Goal: Ask a question: Seek information or help from site administrators or community

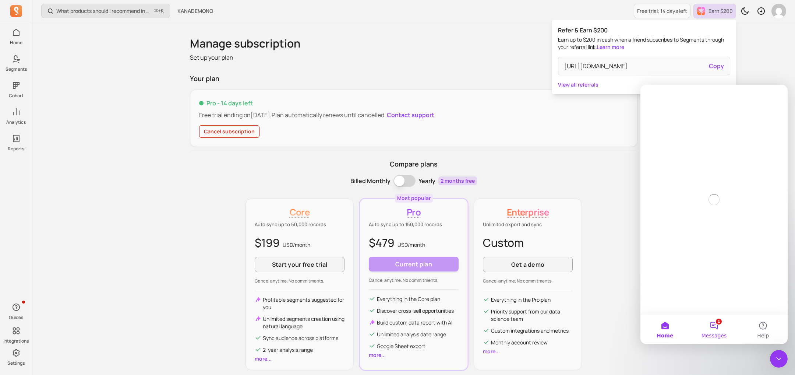
click at [716, 333] on span "Messages" at bounding box center [714, 335] width 25 height 5
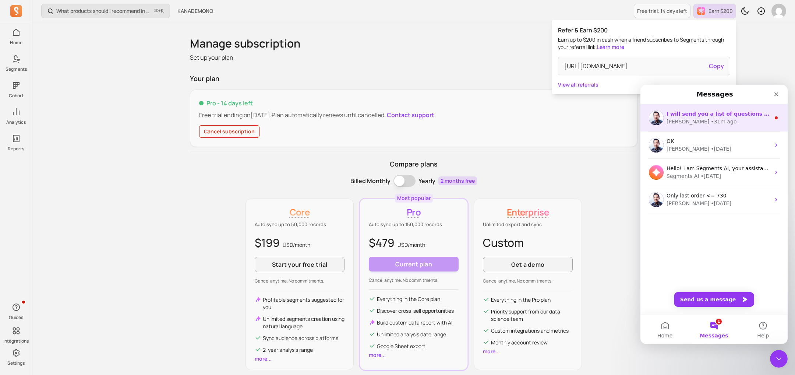
click at [733, 126] on div "I will send you a list of questions for the case study. Thanks! John • 31m ago" at bounding box center [714, 117] width 147 height 27
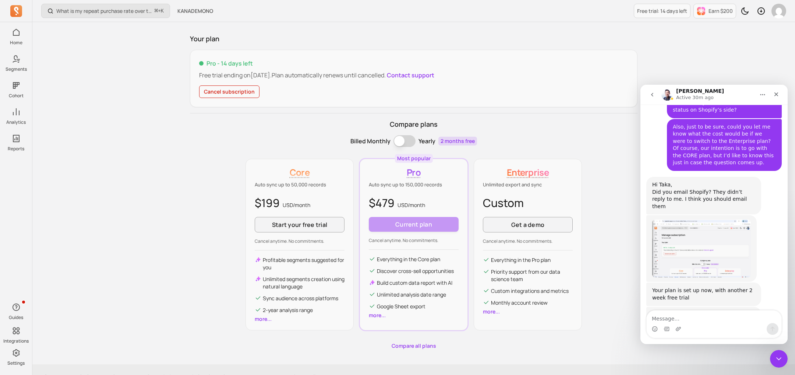
scroll to position [1675, 0]
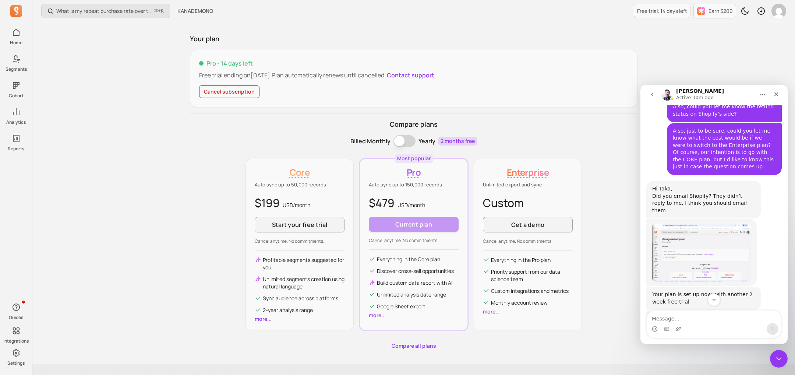
click at [690, 223] on img "John says…" at bounding box center [701, 252] width 99 height 58
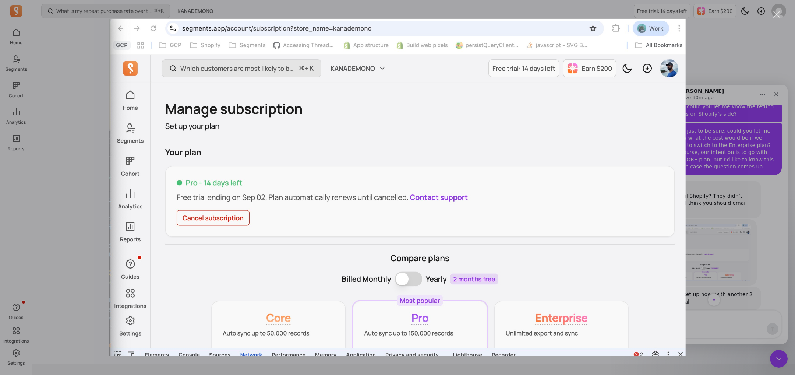
scroll to position [53, 0]
click at [773, 235] on div "Intercom messenger" at bounding box center [397, 187] width 795 height 375
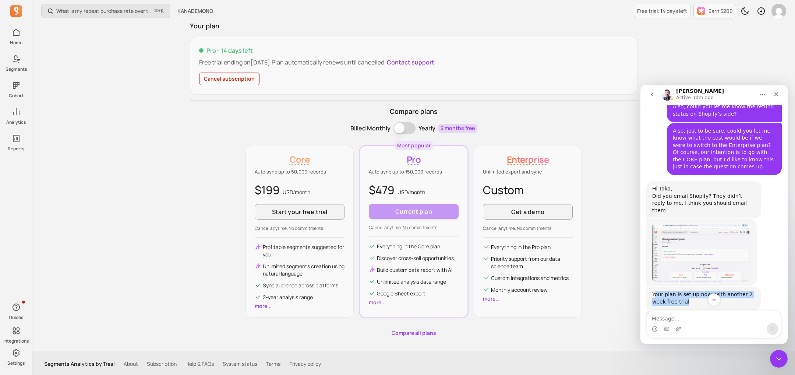
drag, startPoint x: 691, startPoint y: 235, endPoint x: 654, endPoint y: 229, distance: 37.8
click at [654, 291] on div "Your plan is set up now, with another 2 week free trial" at bounding box center [703, 298] width 103 height 14
click at [703, 291] on div "Your plan is set up now, with another 2 week free trial" at bounding box center [703, 298] width 103 height 14
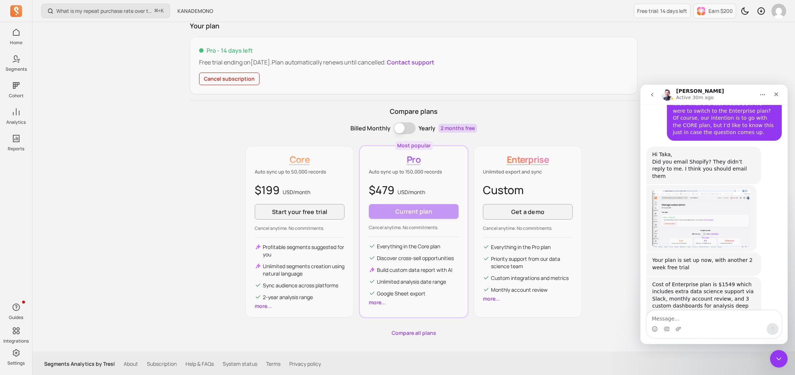
scroll to position [1711, 0]
drag, startPoint x: 694, startPoint y: 218, endPoint x: 670, endPoint y: 217, distance: 24.3
click at [670, 279] on div "Cost of Enterprise plan is $1549 which includes extra data science support via …" at bounding box center [703, 297] width 103 height 36
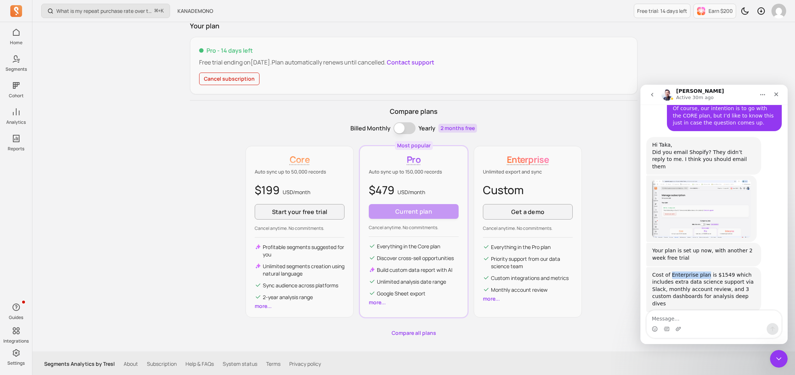
drag, startPoint x: 706, startPoint y: 209, endPoint x: 672, endPoint y: 209, distance: 34.6
click at [672, 271] on div "Cost of Enterprise plan is $1549 which includes extra data science support via …" at bounding box center [703, 289] width 103 height 36
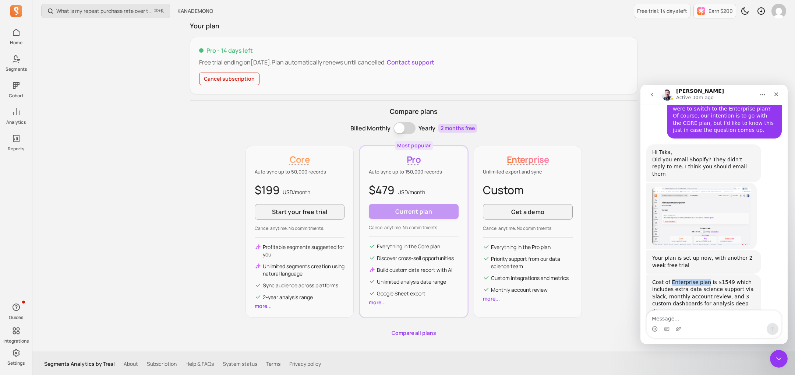
copy div "Enterprise plan"
click at [661, 279] on div "Cost of Enterprise plan is $1549 which includes extra data science support via …" at bounding box center [703, 297] width 103 height 36
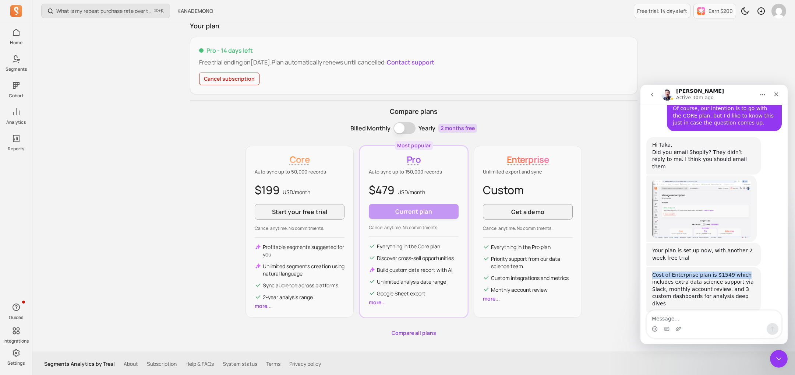
drag, startPoint x: 745, startPoint y: 210, endPoint x: 651, endPoint y: 210, distance: 93.9
click at [651, 267] on div "Cost of Enterprise plan is $1549 which includes extra data science support via …" at bounding box center [704, 289] width 115 height 45
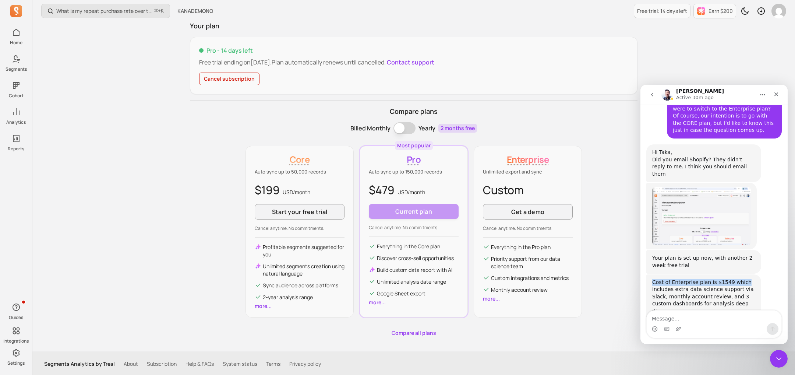
copy div "Cost of Enterprise plan is $1549 which"
click at [674, 316] on textarea "Message…" at bounding box center [714, 316] width 135 height 13
drag, startPoint x: 690, startPoint y: 201, endPoint x: 652, endPoint y: 194, distance: 38.2
click at [652, 254] on div "Your plan is set up now, with another 2 week free trial" at bounding box center [703, 261] width 103 height 14
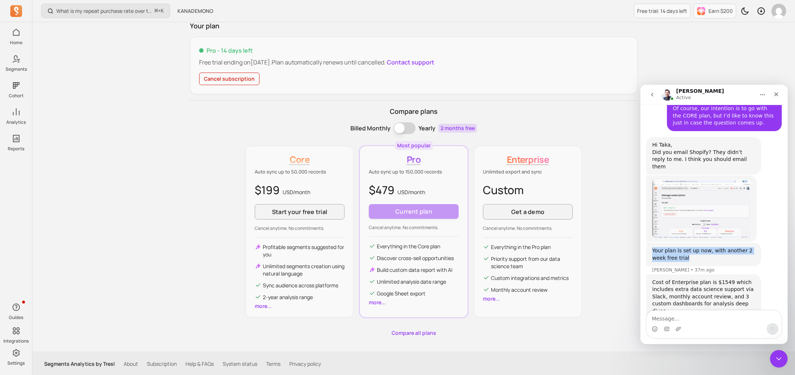
scroll to position [1741, 0]
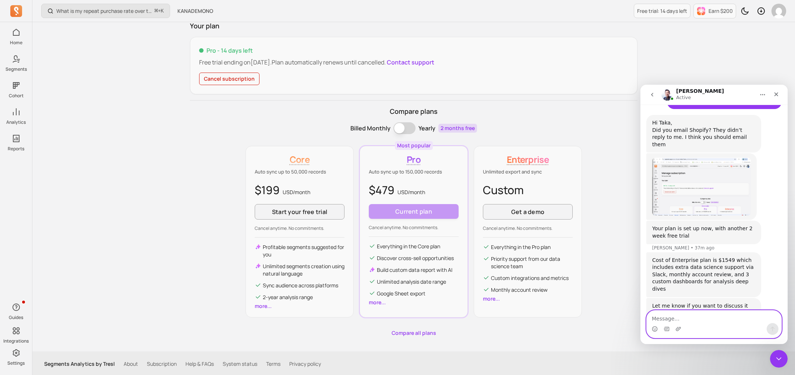
click at [679, 320] on textarea "Message…" at bounding box center [714, 316] width 135 height 13
paste textarea "I’d like to ask how this amount is calculated in detail."
click at [678, 257] on div "Cost of Enterprise plan is $1549 which includes extra data science support via …" at bounding box center [703, 275] width 103 height 36
click at [725, 257] on div "Cost of Enterprise plan is $1549 which includes extra data science support via …" at bounding box center [703, 275] width 103 height 36
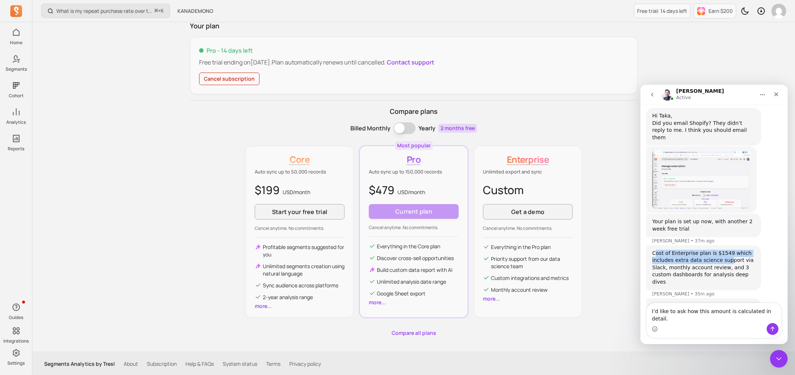
drag, startPoint x: 729, startPoint y: 194, endPoint x: 656, endPoint y: 191, distance: 73.0
click at [656, 250] on div "Cost of Enterprise plan is $1549 which includes extra data science support via …" at bounding box center [703, 268] width 103 height 36
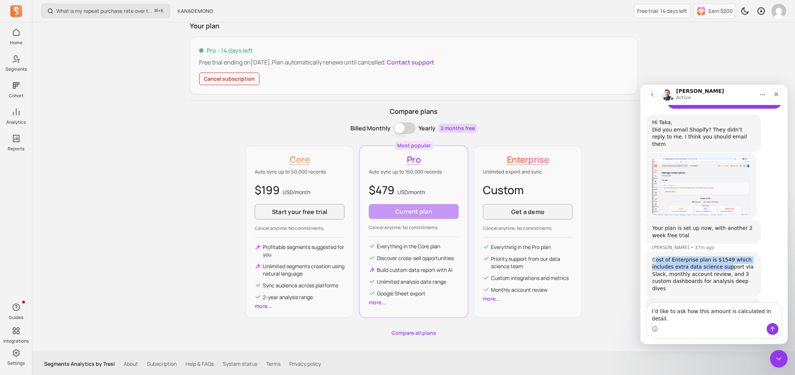
click at [656, 256] on div "Cost of Enterprise plan is $1549 which includes extra data science support via …" at bounding box center [703, 274] width 103 height 36
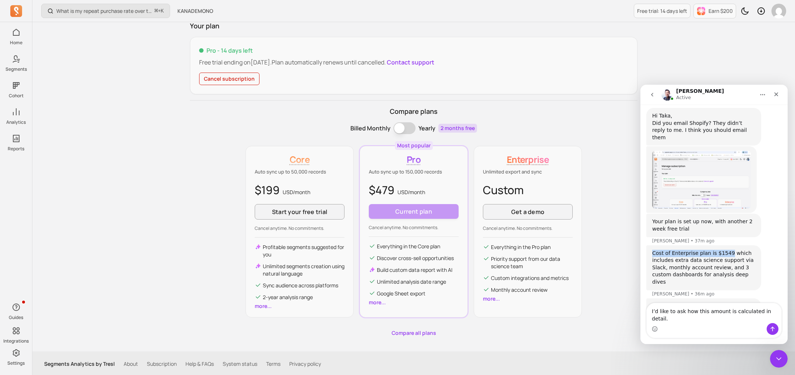
drag, startPoint x: 654, startPoint y: 189, endPoint x: 728, endPoint y: 189, distance: 74.4
click at [728, 250] on div "Cost of Enterprise plan is $1549 which includes extra data science support via …" at bounding box center [703, 268] width 103 height 36
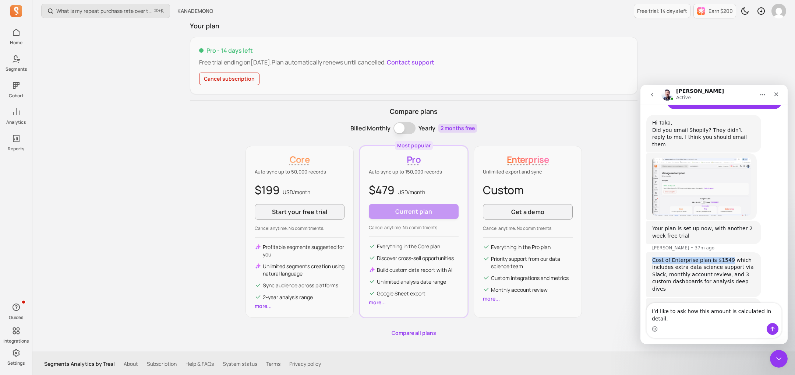
click at [729, 252] on div "Cost of Enterprise plan is $1549 which includes extra data science support via …" at bounding box center [704, 274] width 115 height 45
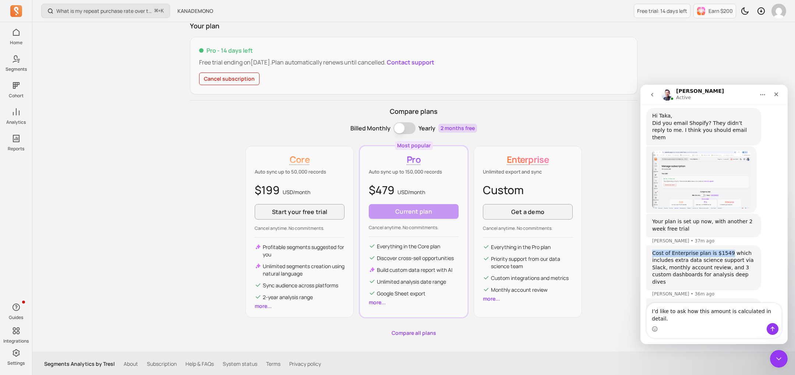
drag, startPoint x: 729, startPoint y: 187, endPoint x: 652, endPoint y: 189, distance: 76.2
click at [652, 250] on div "Cost of Enterprise plan is $1549 which includes extra data science support via …" at bounding box center [703, 268] width 103 height 36
copy div "Cost of Enterprise plan is $1549"
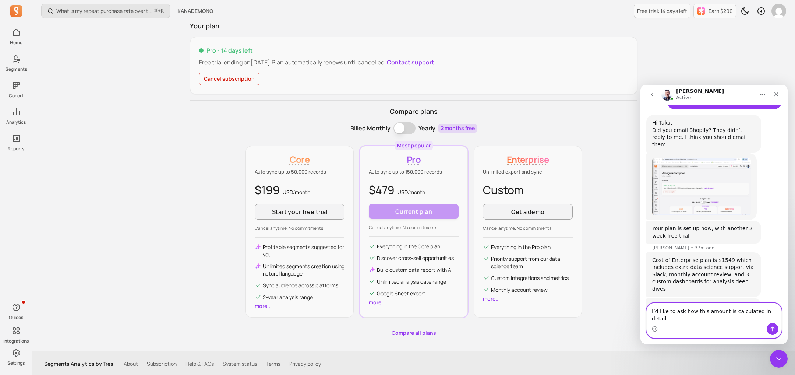
click at [659, 317] on textarea "I’d like to ask how this amount is calculated in detail." at bounding box center [714, 313] width 135 height 20
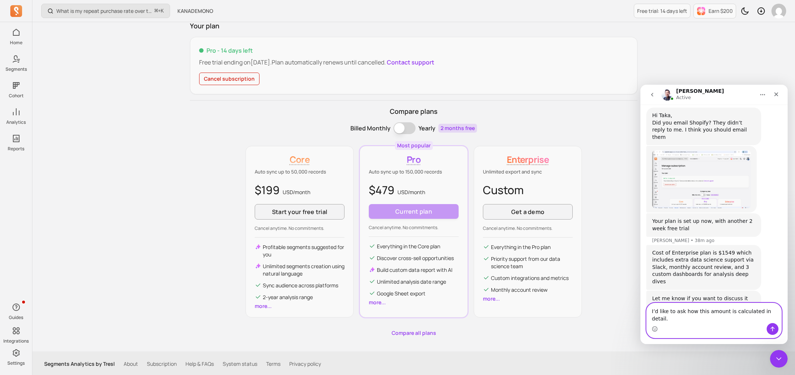
scroll to position [1756, 0]
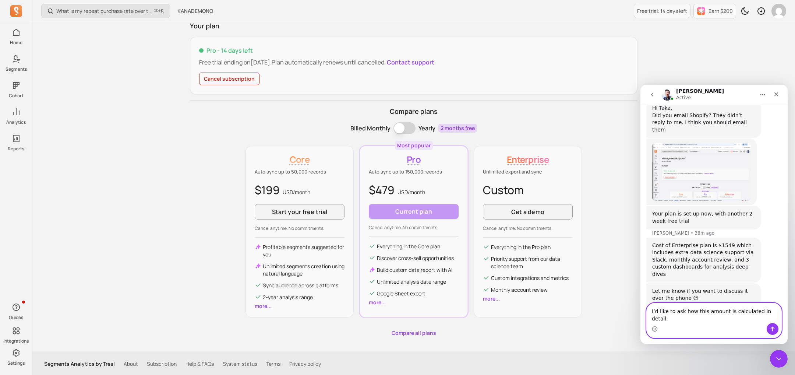
paste textarea "Cost of Enterprise plan is $1549"
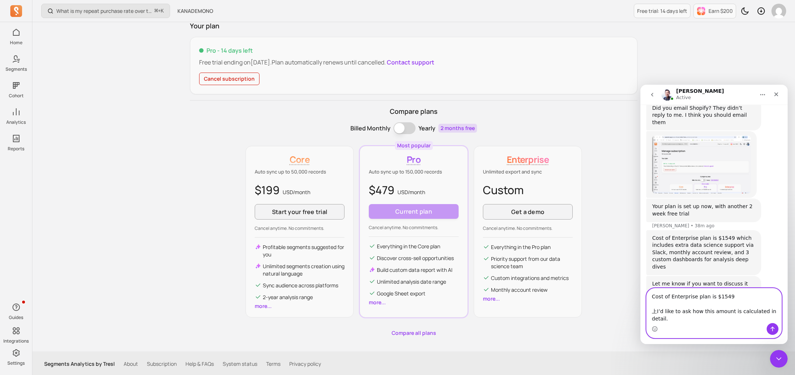
type textarea "Cost of Enterprise plan is $1549 ↑I’d like to ask how this amount is calculated…"
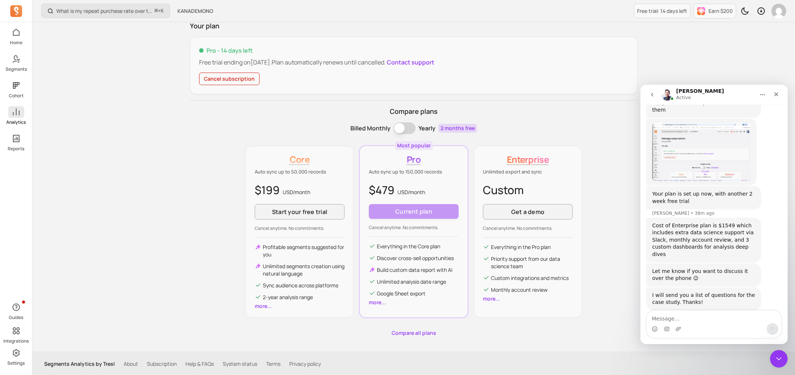
click at [10, 117] on span at bounding box center [16, 112] width 16 height 12
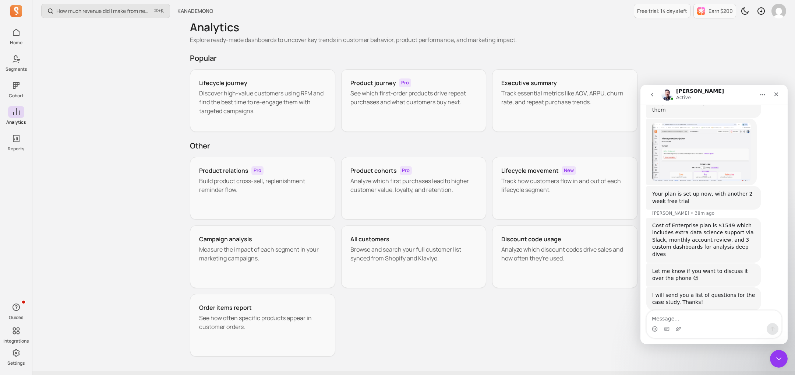
scroll to position [13, 0]
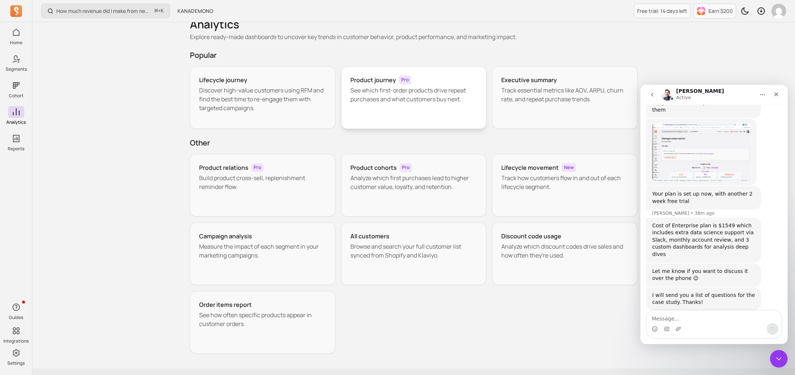
click at [426, 91] on p "See which first-order products drive repeat purchases and what customers buy ne…" at bounding box center [414, 95] width 127 height 18
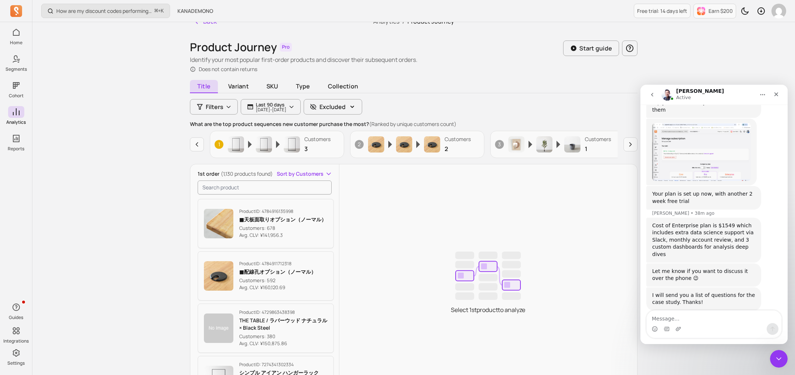
scroll to position [13, 0]
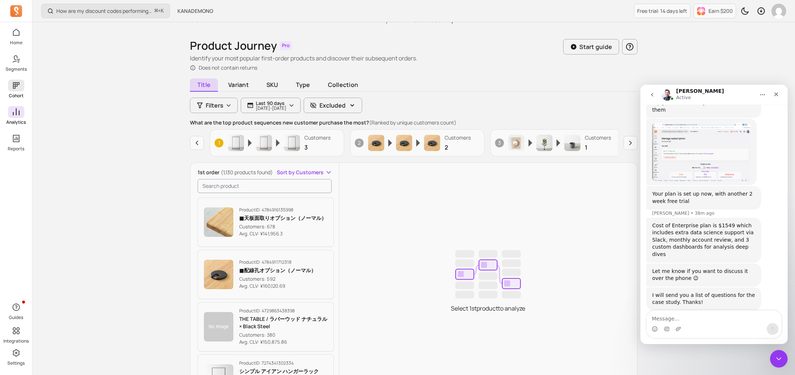
click at [21, 87] on span at bounding box center [16, 86] width 16 height 12
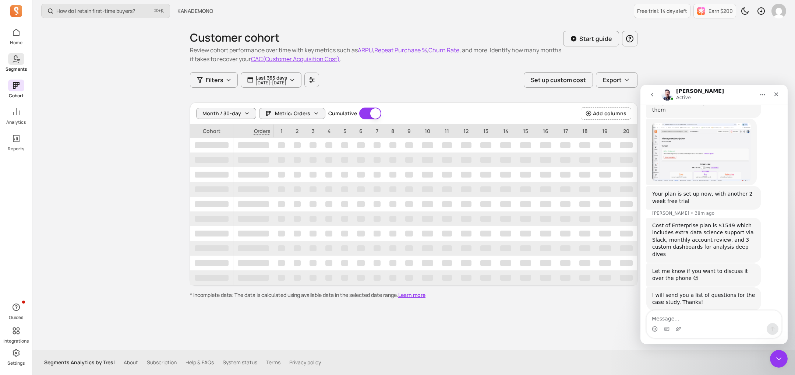
click at [17, 61] on icon at bounding box center [16, 58] width 9 height 9
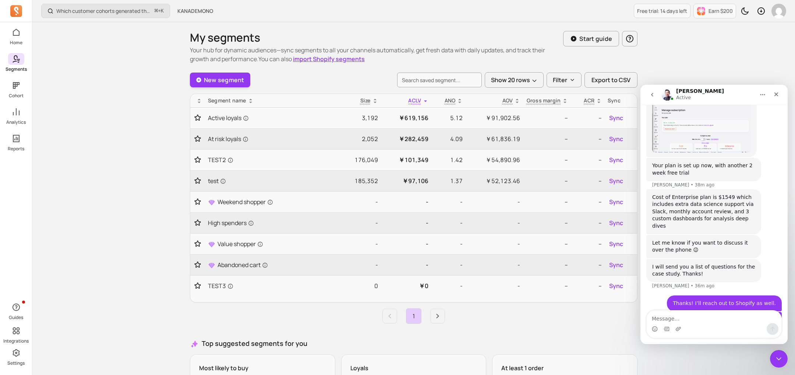
scroll to position [1775, 0]
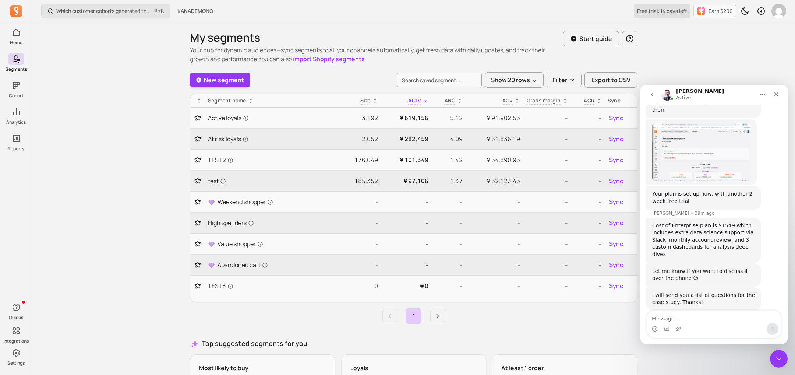
click at [670, 13] on p "Free trial: 14 days left" at bounding box center [662, 10] width 50 height 7
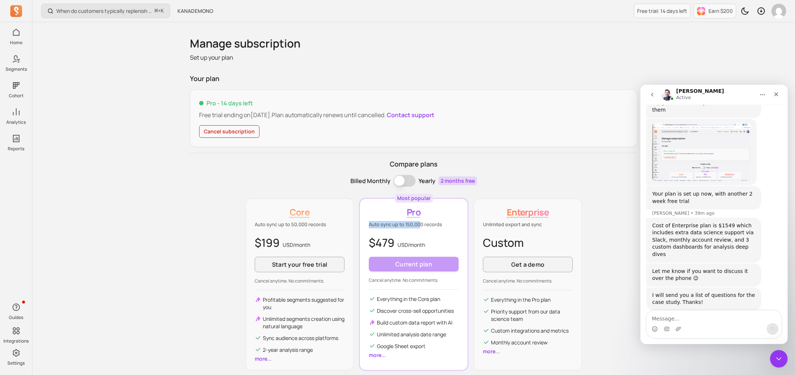
scroll to position [1804, 0]
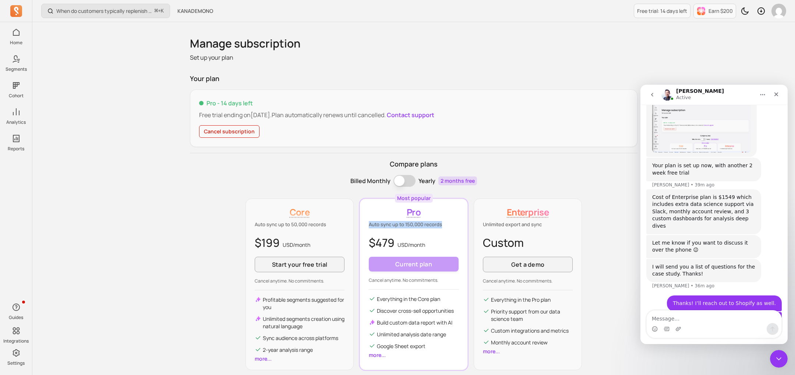
drag, startPoint x: 369, startPoint y: 225, endPoint x: 446, endPoint y: 224, distance: 77.0
click at [446, 224] on p "Auto sync up to 150,000 records" at bounding box center [414, 224] width 90 height 7
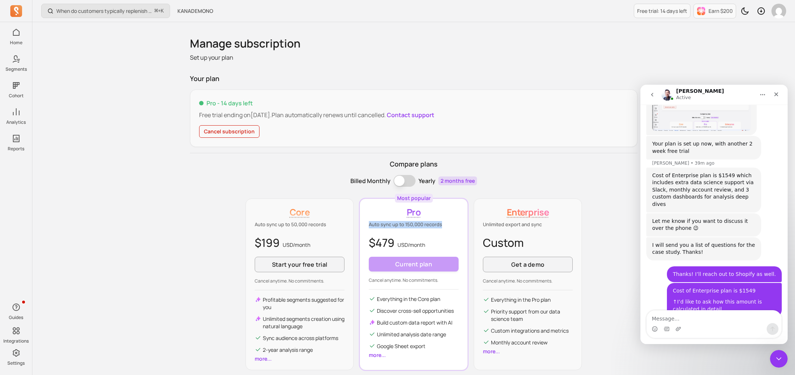
scroll to position [1826, 0]
click at [710, 327] on link "https://apps.shopify.com/segments" at bounding box center [680, 330] width 57 height 6
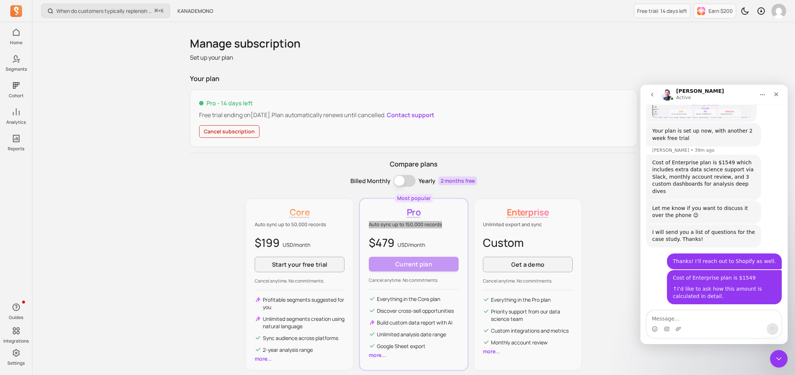
scroll to position [1838, 0]
click at [698, 320] on textarea "Message…" at bounding box center [714, 316] width 135 height 13
type textarea "A"
type textarea "H"
type textarea "Oh its OK !!"
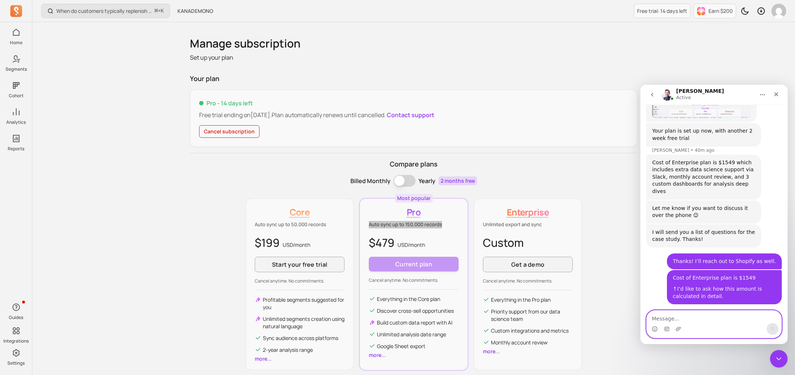
scroll to position [1860, 0]
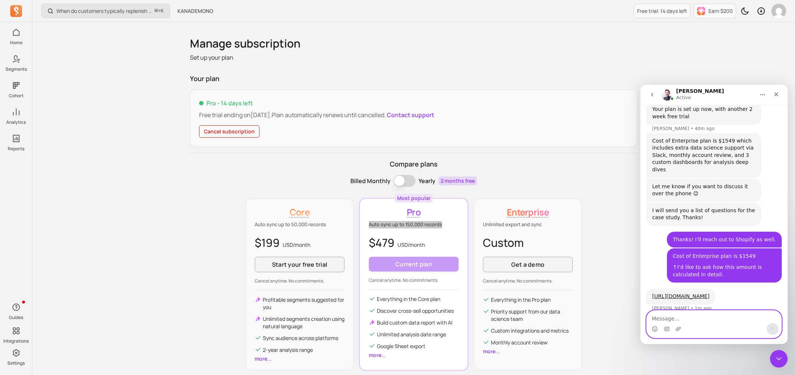
copy p "Auto sync up to 150,000 records"
click at [413, 227] on p "Auto sync up to 150,000 records" at bounding box center [414, 224] width 90 height 7
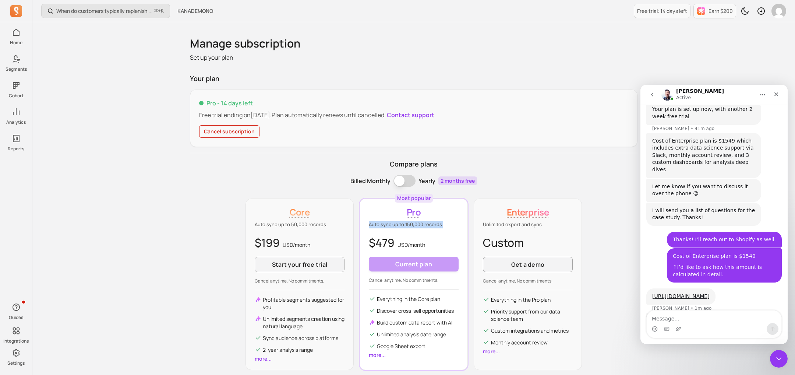
click at [413, 227] on p "Auto sync up to 150,000 records" at bounding box center [414, 224] width 90 height 7
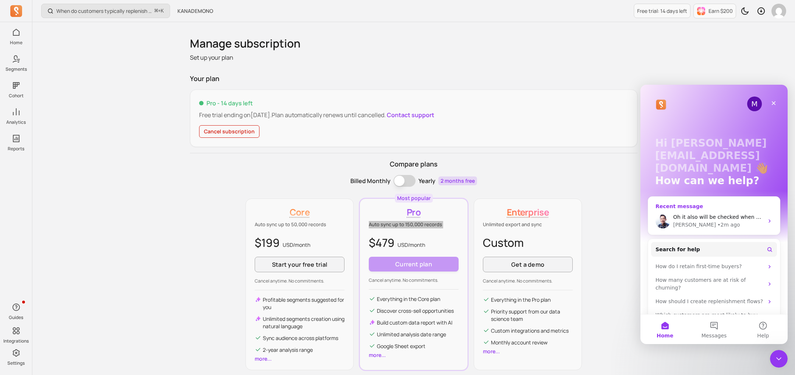
click at [718, 222] on div "• 2m ago" at bounding box center [729, 225] width 22 height 8
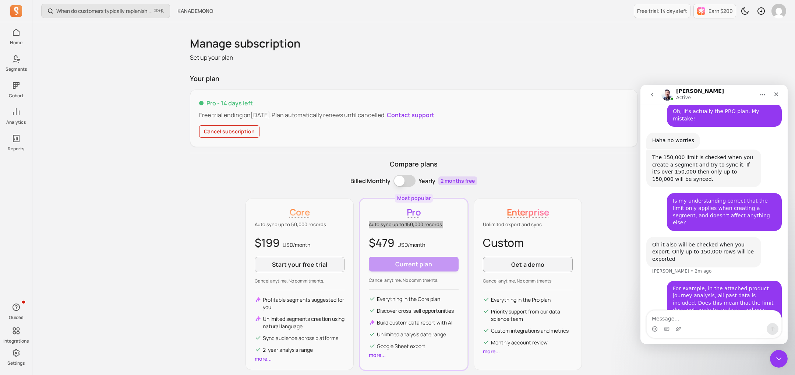
scroll to position [2183, 0]
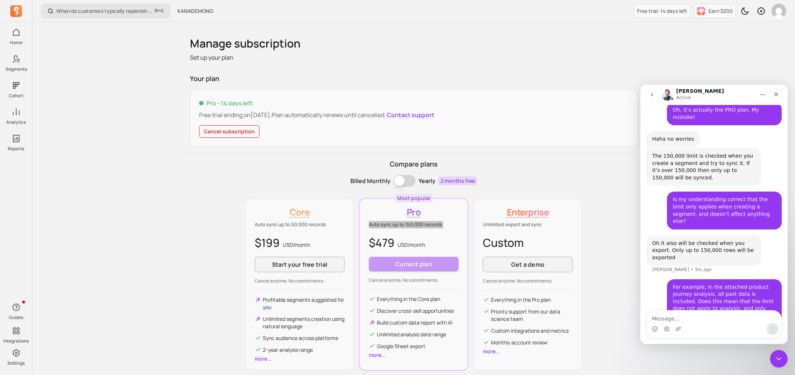
click at [689, 326] on div "Intercom messenger" at bounding box center [714, 329] width 135 height 12
click at [692, 318] on textarea "Message…" at bounding box center [714, 316] width 135 height 13
paste textarea "So the data limit only affects exports or segment creation for marketing purpos…"
type textarea "So the data limit only affects exports or segment creation for marketing purpos…"
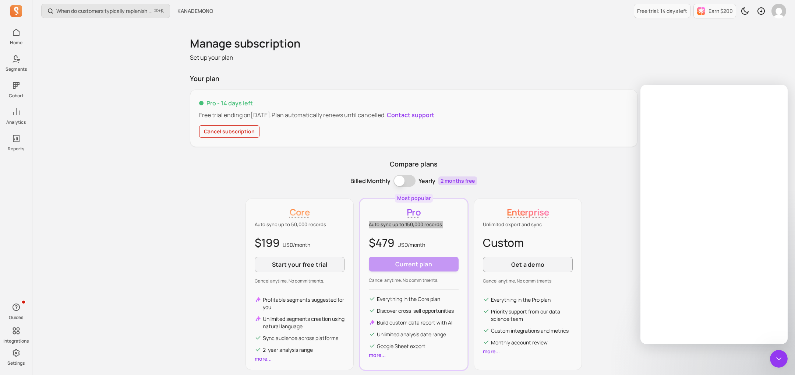
scroll to position [0, 0]
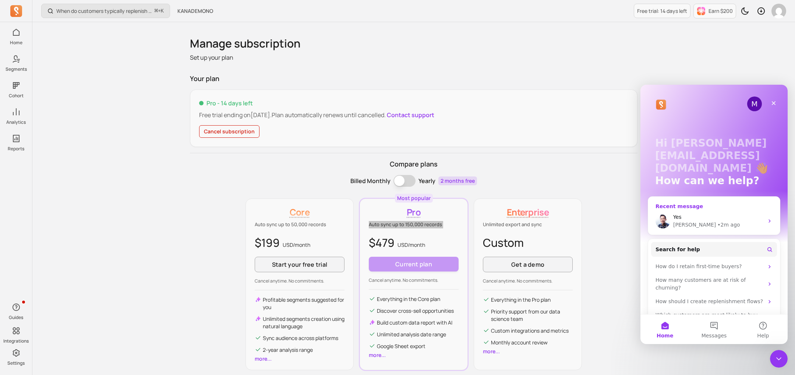
click at [716, 222] on div "John • 2m ago" at bounding box center [718, 225] width 91 height 8
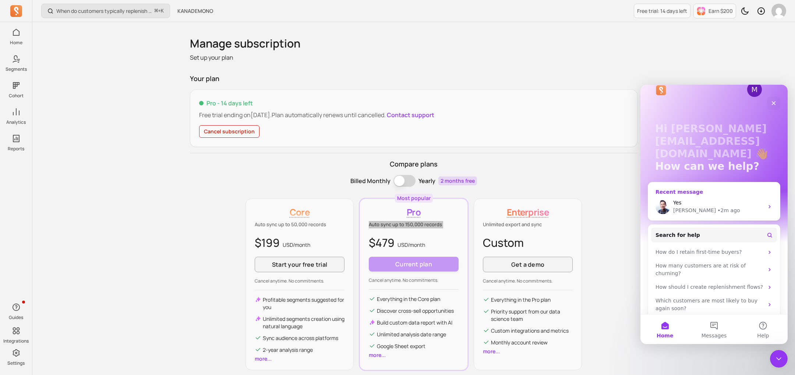
click at [700, 194] on div "Yes John • 2m ago" at bounding box center [714, 206] width 132 height 27
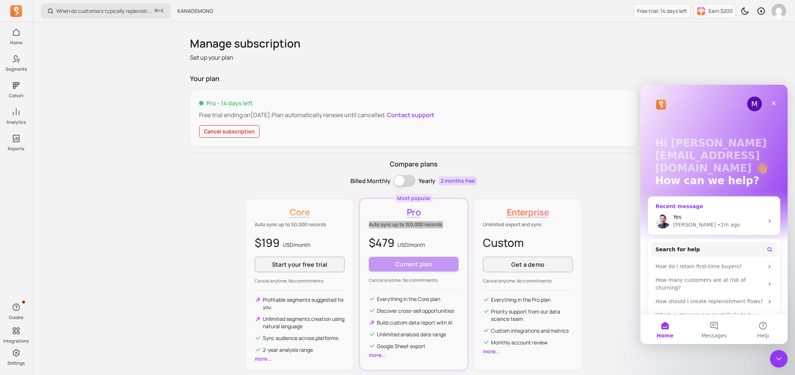
click at [727, 224] on div "John • 2m ago" at bounding box center [718, 225] width 91 height 8
click at [725, 222] on div "John • 2m ago" at bounding box center [718, 225] width 91 height 8
click at [717, 223] on div "John • 2m ago" at bounding box center [718, 225] width 91 height 8
click at [680, 204] on div "Recent message" at bounding box center [714, 207] width 117 height 8
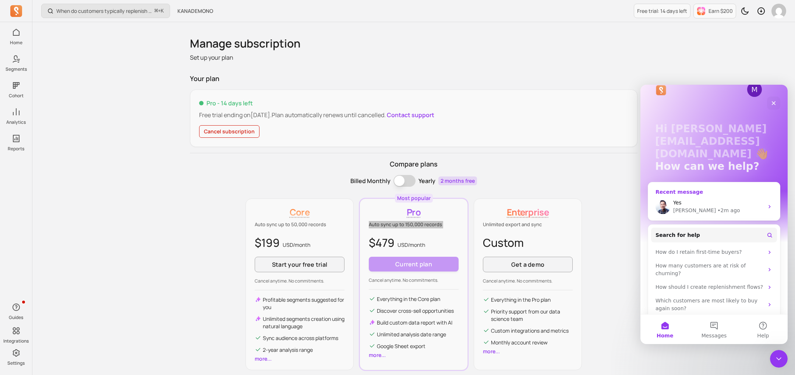
click at [731, 207] on div "John • 2m ago" at bounding box center [718, 211] width 91 height 8
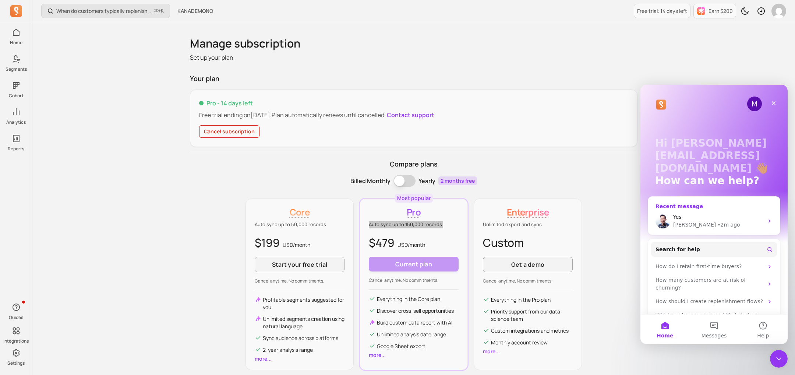
click at [770, 220] on icon "Intercom messenger" at bounding box center [770, 220] width 2 height 3
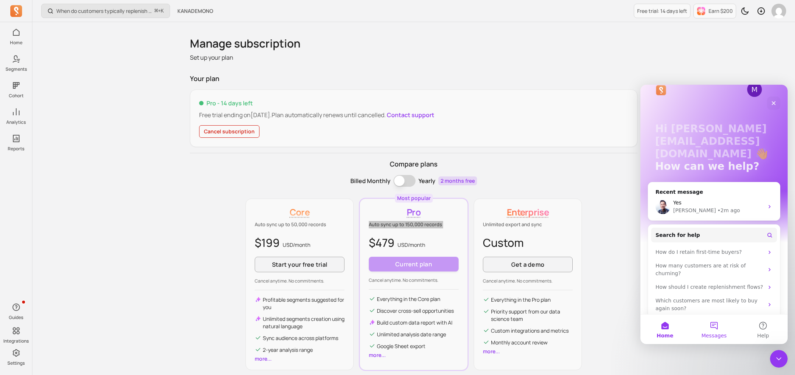
click at [713, 331] on button "Messages" at bounding box center [714, 328] width 49 height 29
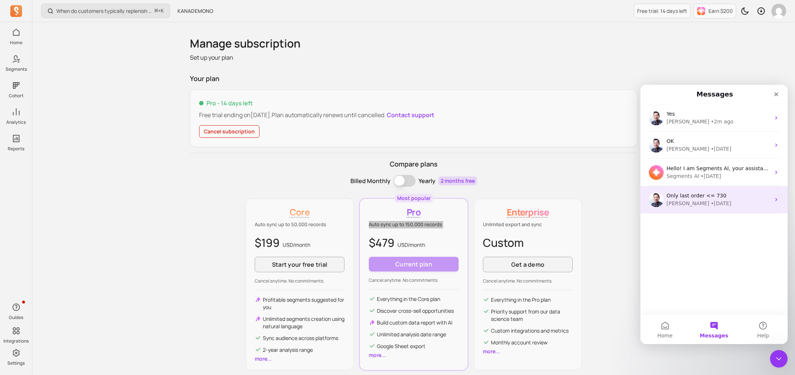
click at [711, 206] on div "• 16w ago" at bounding box center [721, 204] width 21 height 8
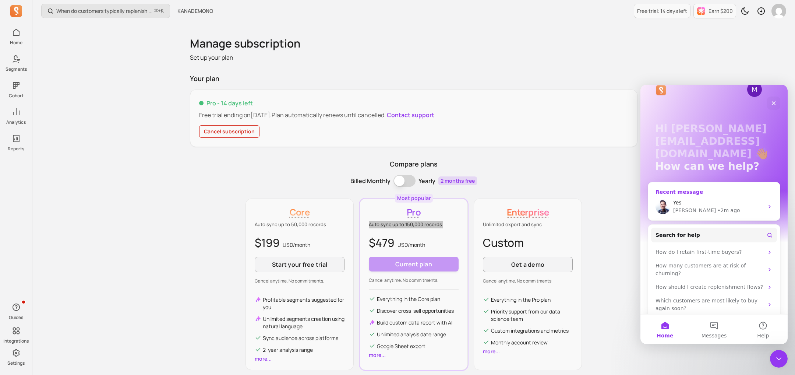
click at [696, 203] on div "Yes" at bounding box center [718, 203] width 91 height 8
click at [719, 335] on span "Messages" at bounding box center [714, 335] width 25 height 5
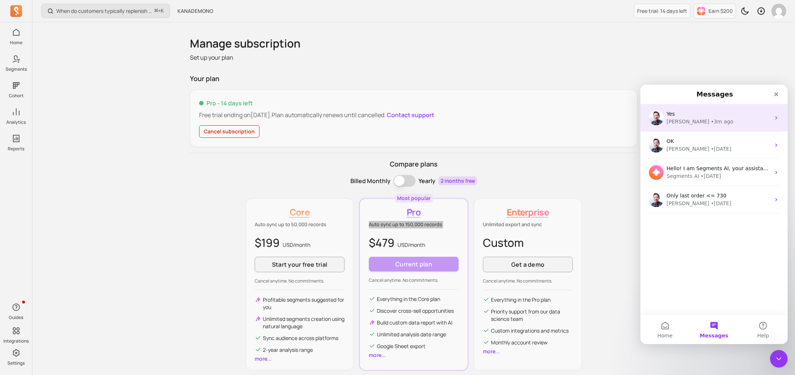
click at [708, 127] on div "Yes John • 3m ago" at bounding box center [714, 117] width 147 height 27
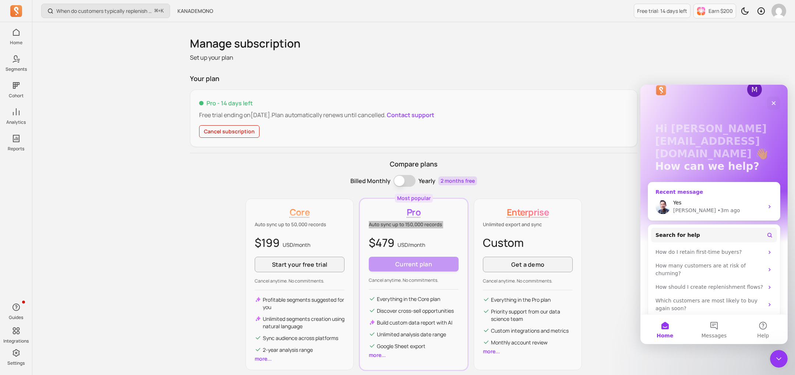
click at [740, 205] on div "Yes" at bounding box center [718, 203] width 91 height 8
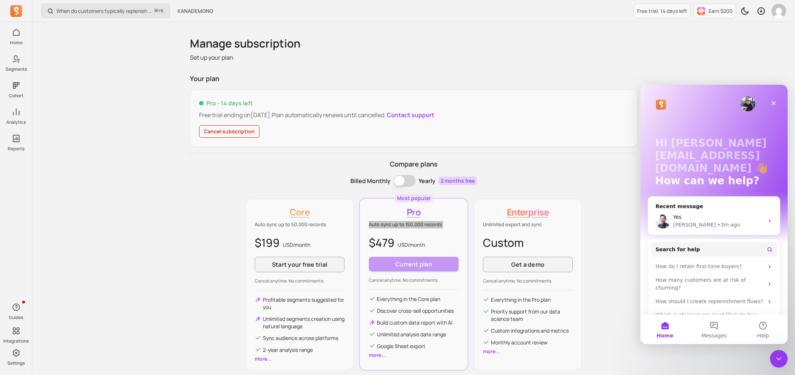
scroll to position [0, 0]
click at [718, 223] on div "• 3m ago" at bounding box center [729, 225] width 22 height 8
click at [710, 333] on span "Messages" at bounding box center [714, 335] width 25 height 5
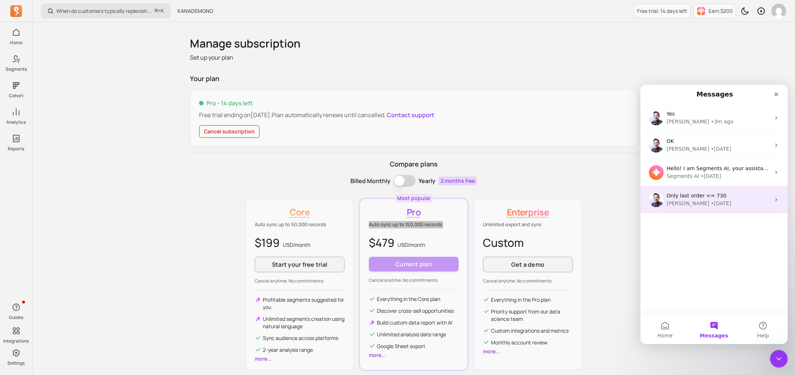
click at [711, 206] on div "• 16w ago" at bounding box center [721, 204] width 21 height 8
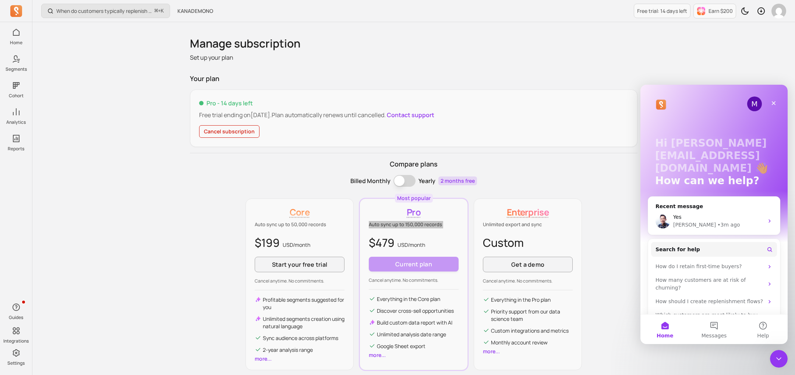
scroll to position [0, 0]
click at [702, 215] on div "Yes" at bounding box center [718, 217] width 91 height 8
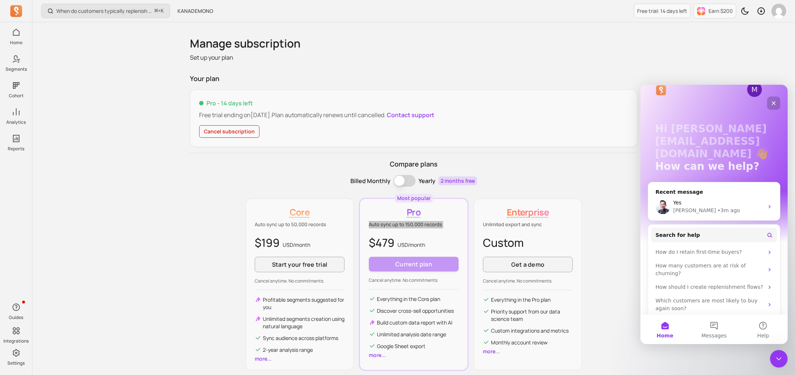
click at [775, 108] on div "Close" at bounding box center [773, 102] width 13 height 13
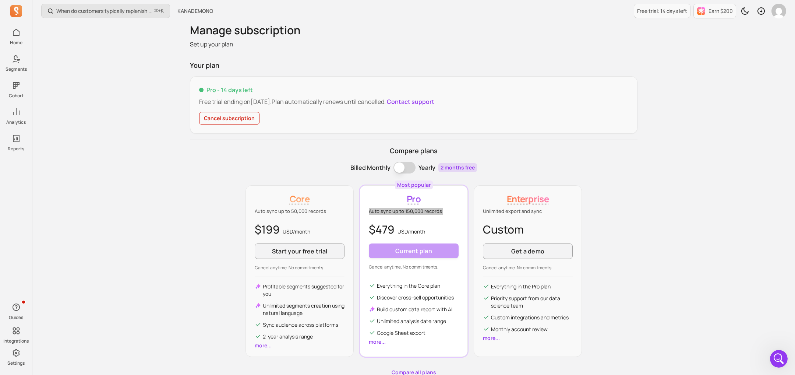
scroll to position [0, 0]
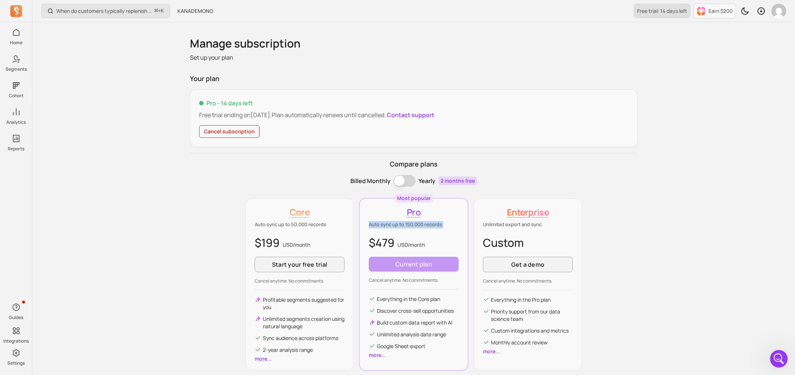
click at [672, 5] on link "Free trial: 14 days left" at bounding box center [662, 11] width 57 height 14
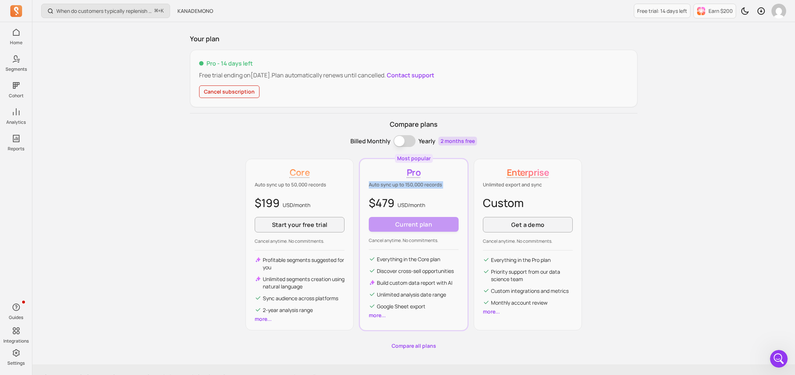
scroll to position [53, 0]
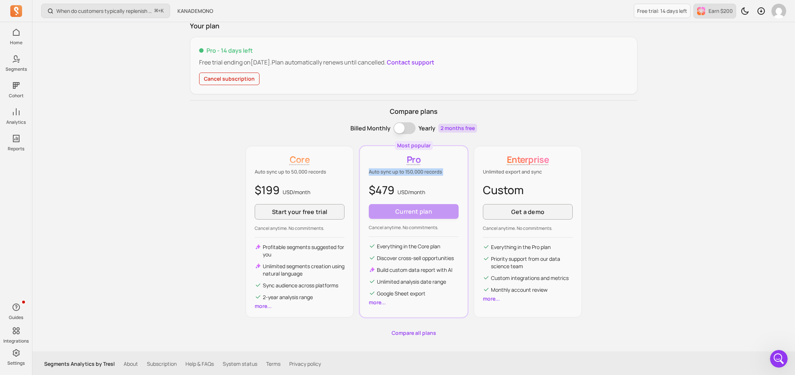
click at [713, 10] on p "Earn $200" at bounding box center [721, 10] width 24 height 7
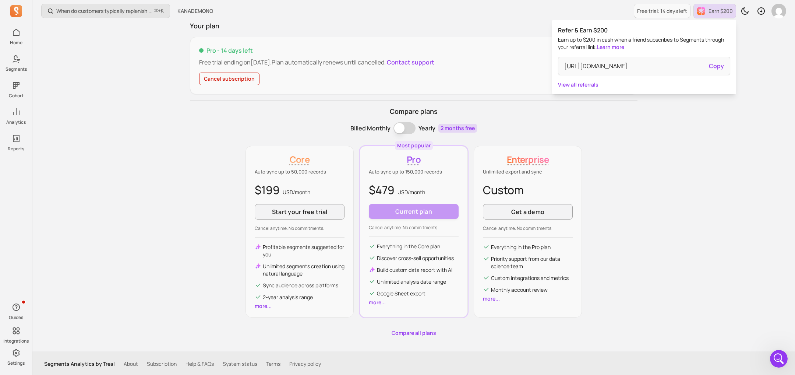
click at [116, 122] on div "When do customers typically replenish a product? ⌘ + K KANADEMONO Free trial: 1…" at bounding box center [413, 161] width 763 height 429
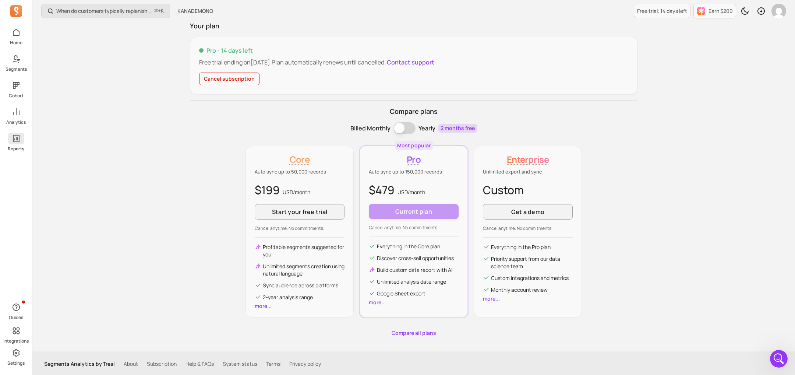
click at [18, 142] on icon at bounding box center [16, 138] width 9 height 9
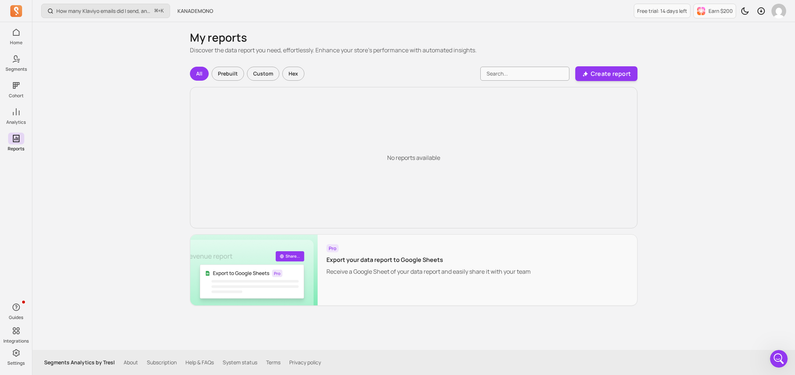
click at [784, 18] on div at bounding box center [779, 11] width 15 height 15
click at [781, 18] on div "Free trial: 14 days left Earn $200" at bounding box center [710, 11] width 152 height 22
click at [781, 15] on img "button" at bounding box center [779, 11] width 15 height 15
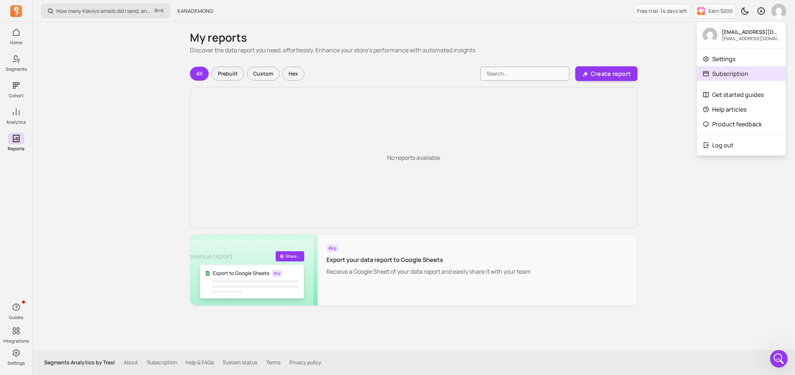
click at [754, 68] on link "Subscription" at bounding box center [741, 73] width 89 height 15
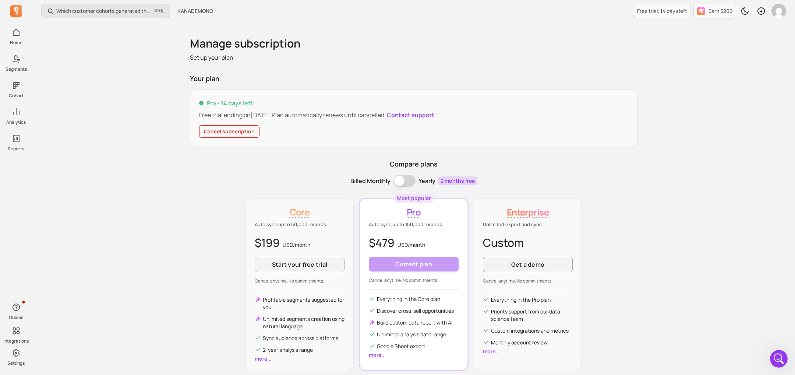
click at [412, 212] on p "Pro" at bounding box center [414, 212] width 90 height 12
click at [411, 224] on p "Auto sync up to 150,000 records" at bounding box center [414, 224] width 90 height 7
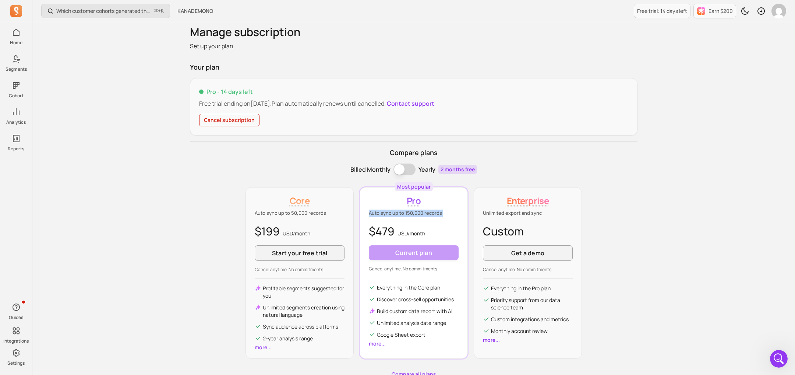
scroll to position [53, 0]
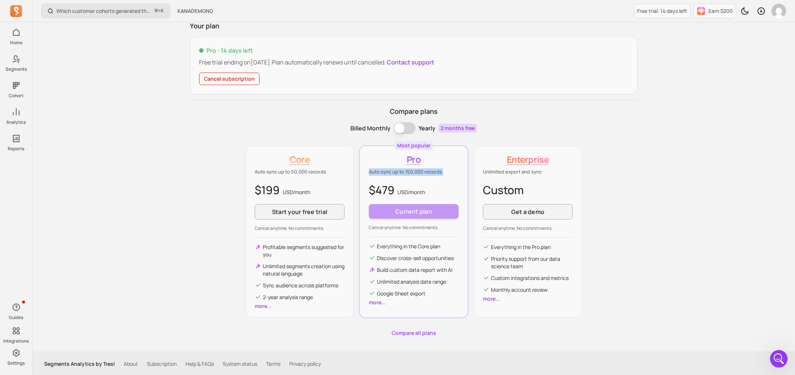
click at [415, 332] on link "Compare all plans" at bounding box center [414, 332] width 448 height 7
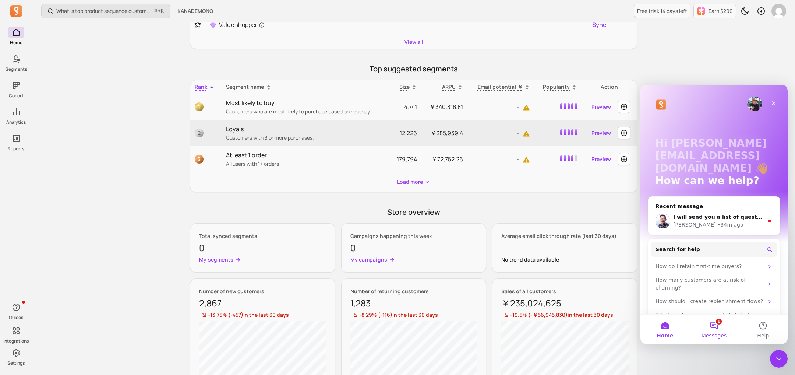
click at [711, 316] on button "1 Messages" at bounding box center [714, 328] width 49 height 29
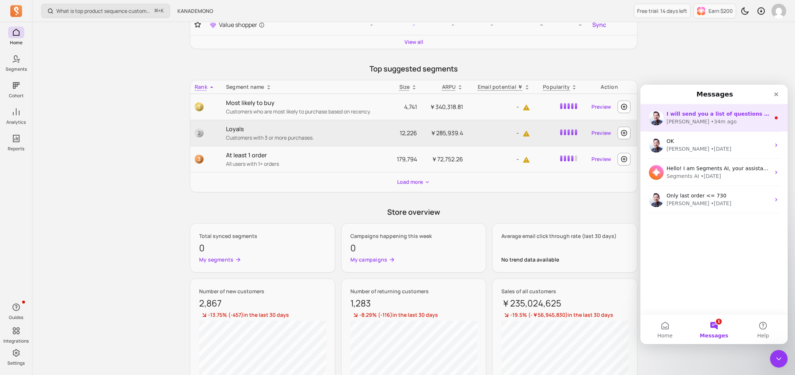
click at [711, 120] on div "• 34m ago" at bounding box center [724, 122] width 26 height 8
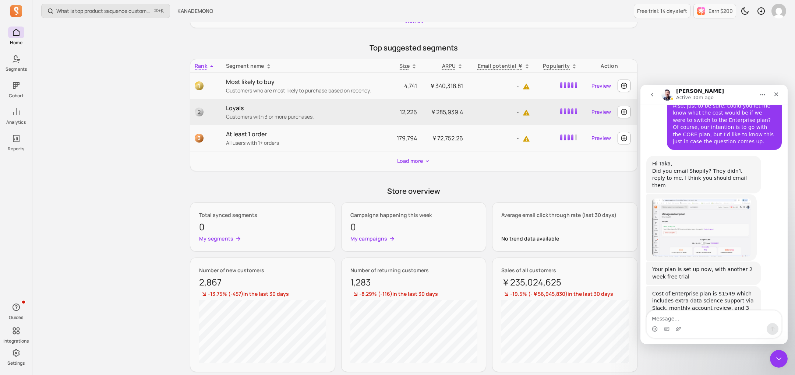
scroll to position [1711, 0]
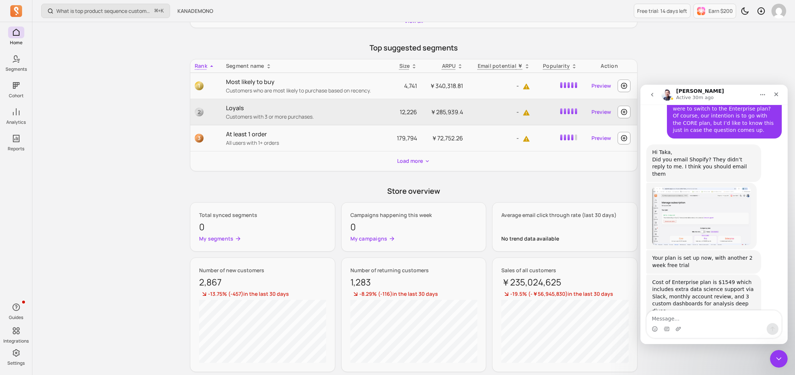
click at [687, 319] on textarea "Message…" at bounding box center [714, 316] width 135 height 13
type textarea "Thanks! I’ll reach out to Shopify as well."
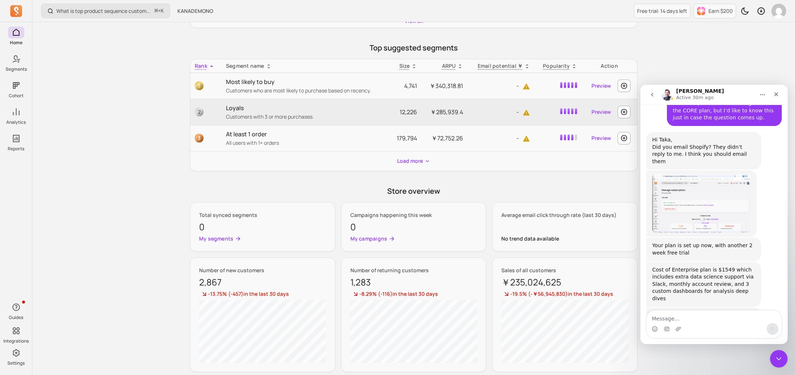
scroll to position [1723, 0]
copy div "Cost of Enterprise plan is $1549 which"
drag, startPoint x: 652, startPoint y: 205, endPoint x: 746, endPoint y: 207, distance: 94.3
click at [746, 263] on div "Cost of Enterprise plan is $1549 which includes extra data science support via …" at bounding box center [704, 285] width 115 height 45
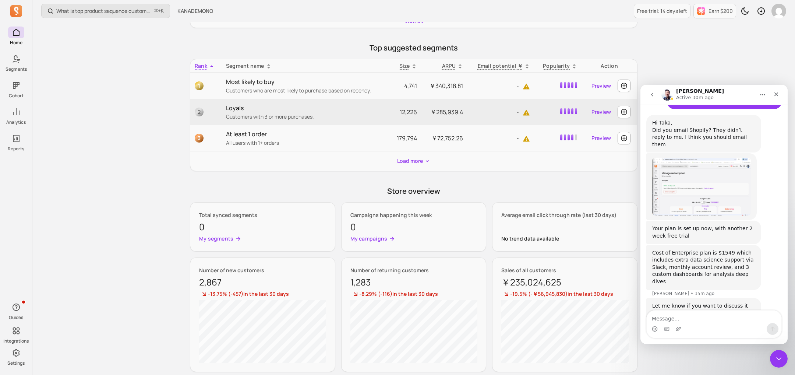
click at [715, 249] on div "Cost of Enterprise plan is $1549 which includes extra data science support via …" at bounding box center [703, 267] width 103 height 36
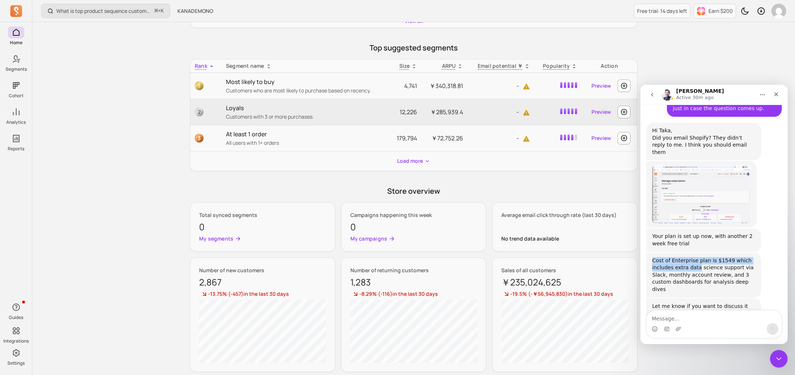
drag, startPoint x: 652, startPoint y: 197, endPoint x: 697, endPoint y: 205, distance: 45.6
click at [697, 257] on div "Cost of Enterprise plan is $1549 which includes extra data science support via …" at bounding box center [703, 275] width 103 height 36
copy div "Cost of Enterprise plan is $1549 which includes extra data"
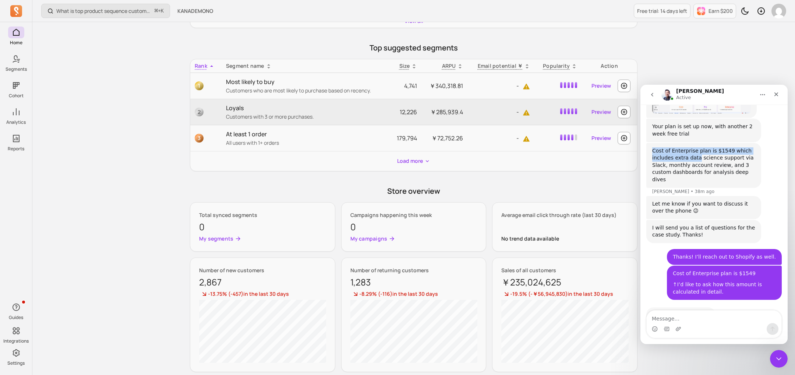
scroll to position [1853, 0]
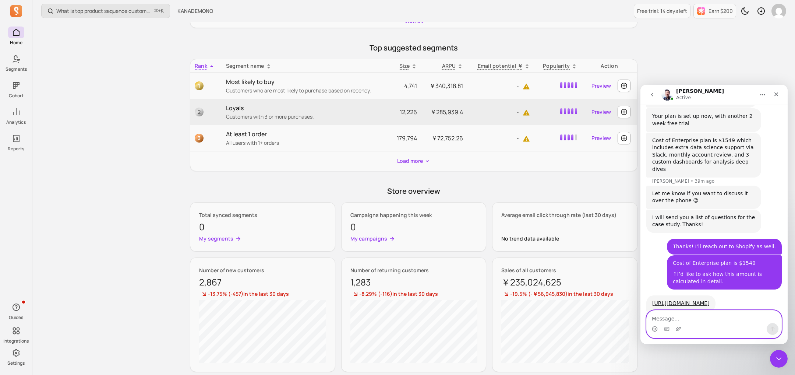
click at [691, 319] on textarea "Message…" at bounding box center [714, 316] width 135 height 13
paste textarea "I’d like to know more about the current CORE plan. I believe there is a limit o…"
type textarea "I’d like to know more about the current CORE plan. I believe there is a limit o…"
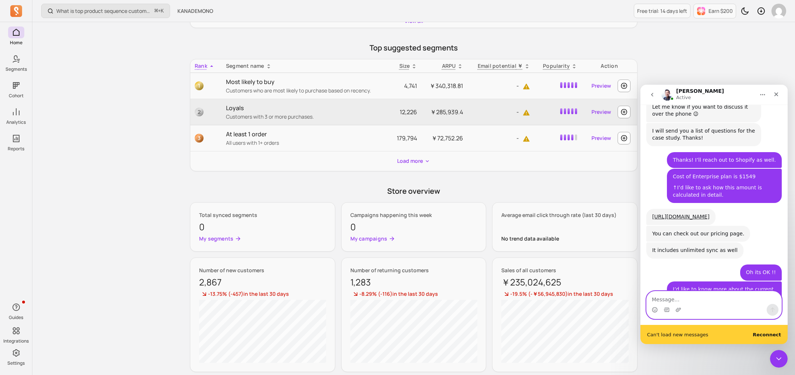
scroll to position [0, 0]
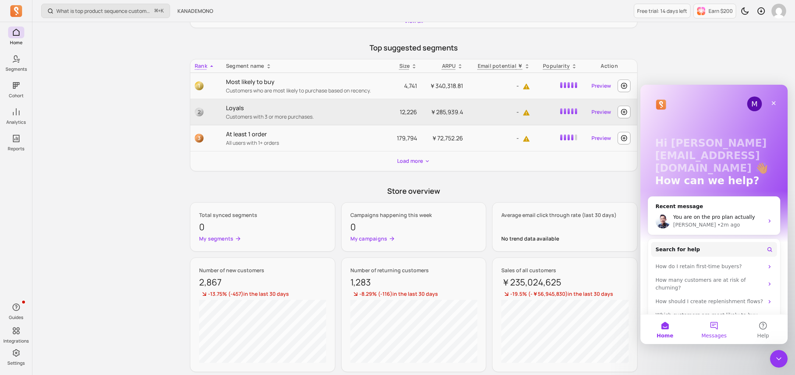
click at [708, 325] on button "Messages" at bounding box center [714, 328] width 49 height 29
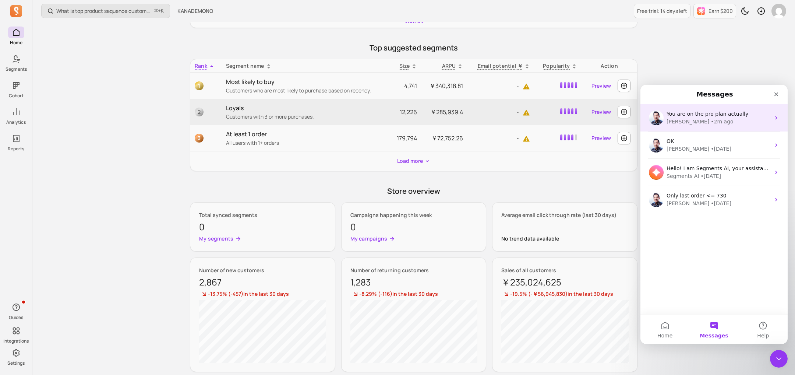
click at [711, 120] on div "• 2m ago" at bounding box center [722, 122] width 22 height 8
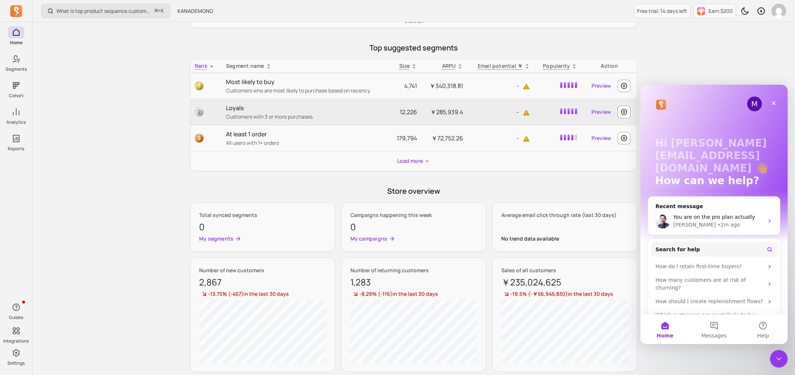
scroll to position [14, 0]
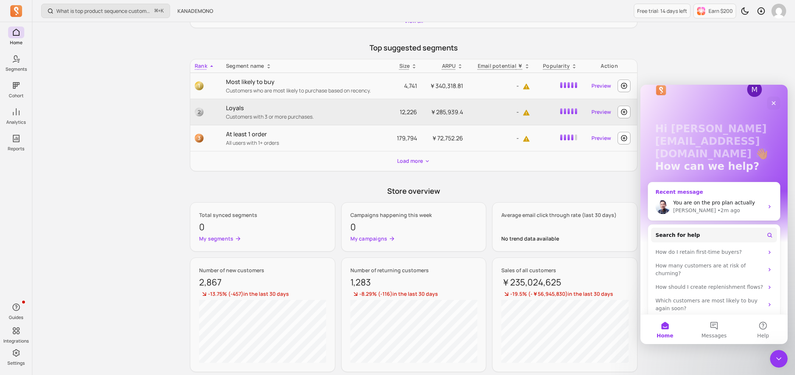
click at [697, 203] on span "You are on the pro plan actually" at bounding box center [714, 203] width 82 height 6
click at [726, 196] on div "You are on the pro plan actually John • 3m ago" at bounding box center [714, 206] width 132 height 27
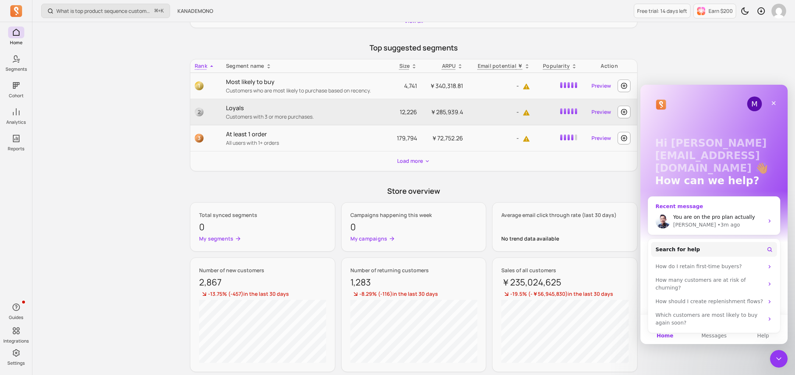
scroll to position [0, 0]
click at [733, 214] on div "You are on the pro plan actually" at bounding box center [718, 217] width 91 height 8
click at [715, 50] on div "What is top product sequence customer purchase the most in last 90 days? ⌘ + K …" at bounding box center [413, 106] width 763 height 659
click at [705, 217] on span "You are on the pro plan actually" at bounding box center [714, 217] width 82 height 6
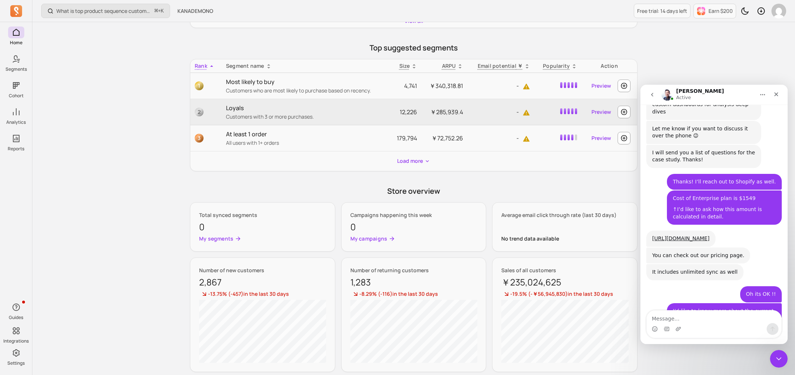
scroll to position [1913, 0]
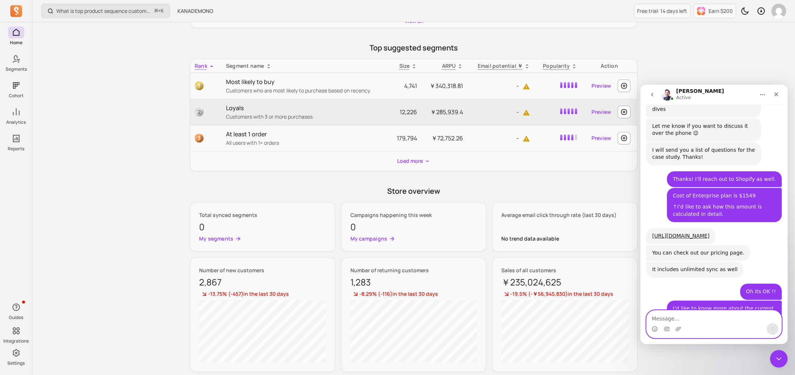
paste textarea "Oh, it’s actually the PRO plan. My mistake!"
type textarea "Oh, it’s actually the PRO plan. My mistake!"
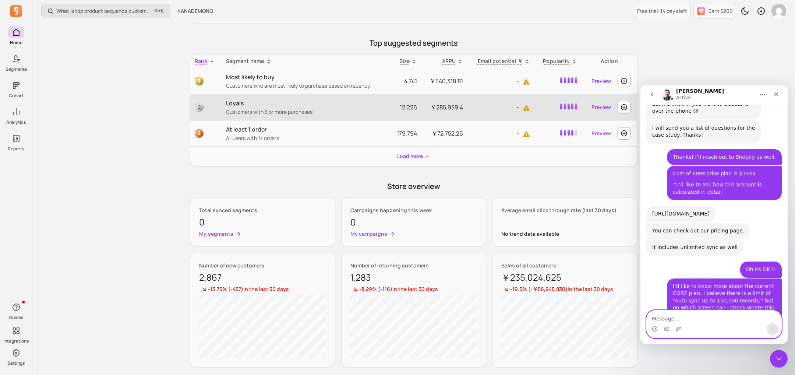
scroll to position [231, 0]
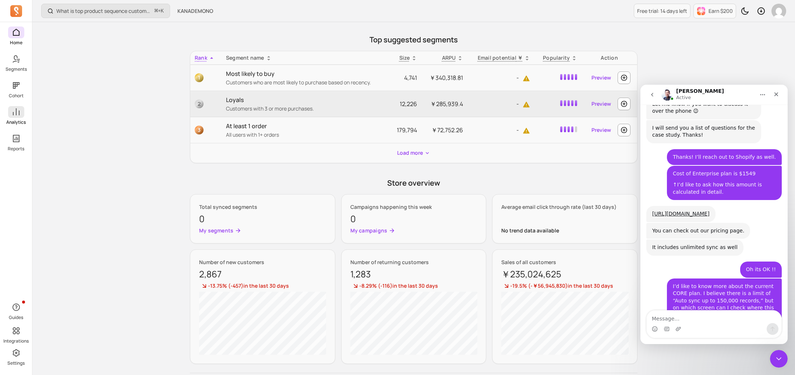
click at [18, 118] on link "Analytics" at bounding box center [16, 115] width 32 height 19
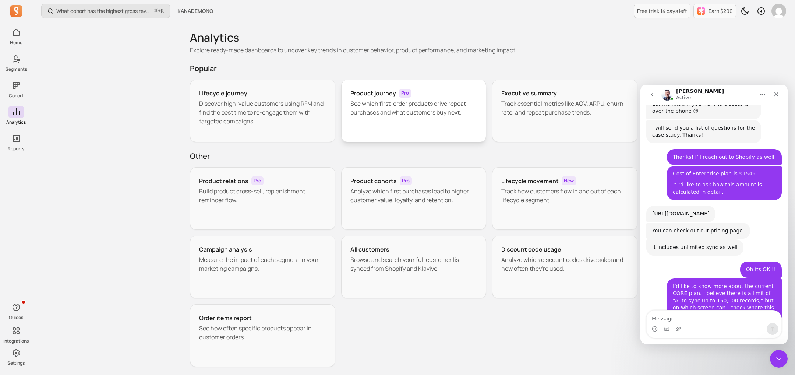
click at [389, 110] on p "See which first-order products drive repeat purchases and what customers buy ne…" at bounding box center [414, 108] width 127 height 18
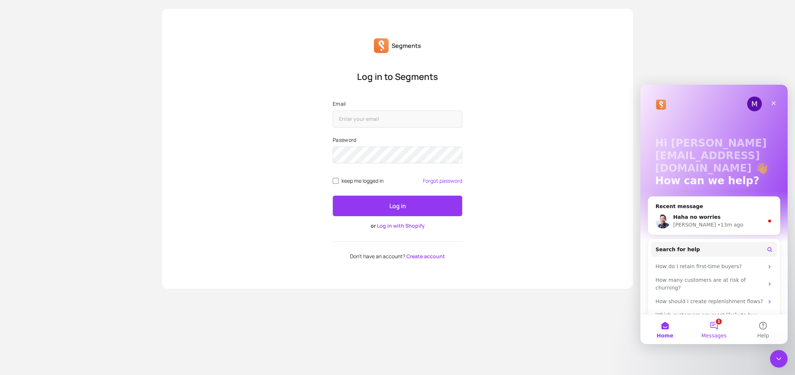
click at [702, 323] on button "1 Messages" at bounding box center [714, 328] width 49 height 29
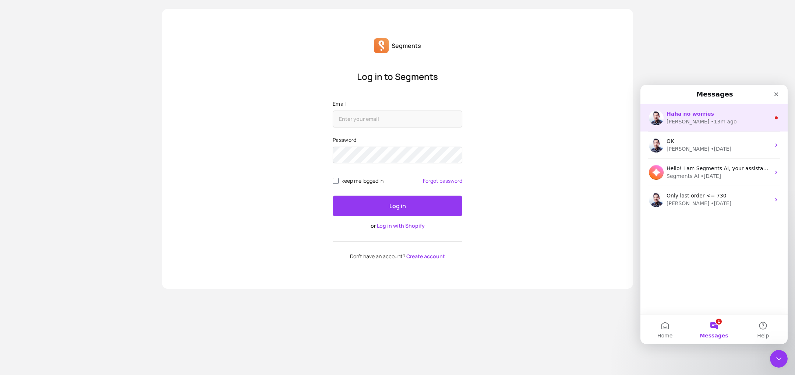
click at [711, 119] on div "• 13m ago" at bounding box center [724, 122] width 26 height 8
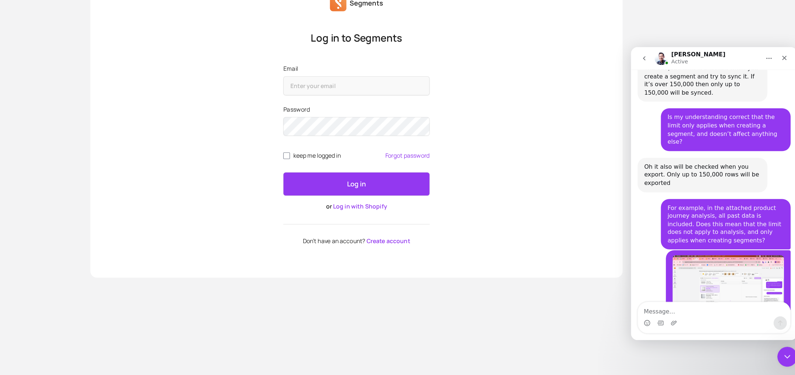
click at [687, 281] on textarea "Message…" at bounding box center [704, 278] width 135 height 13
type textarea "nice thanks!!"
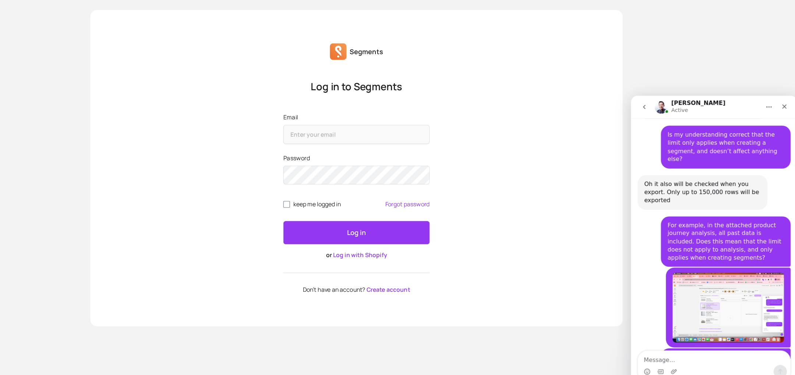
scroll to position [2266, 0]
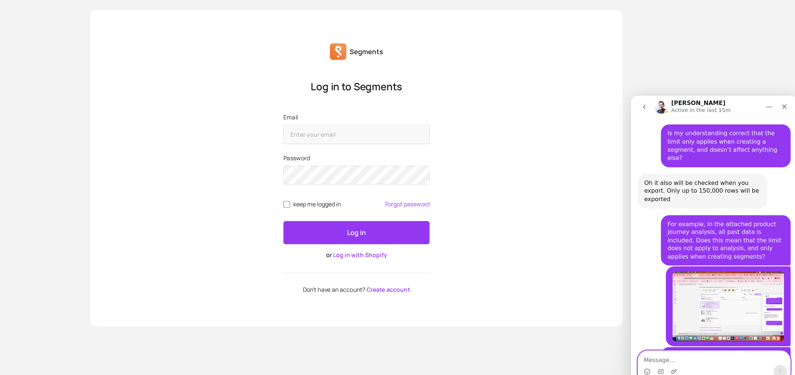
paste textarea "Are there any best practices for using it in a marketing context?"
type textarea "Are there any best practices for using it in a marketing context?"
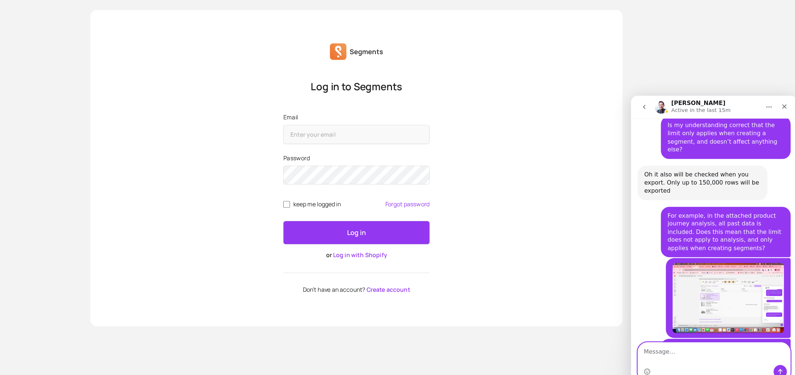
scroll to position [2289, 0]
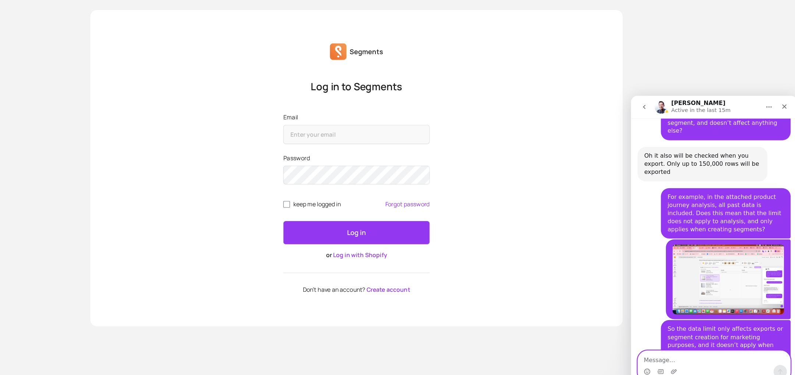
paste textarea "Best practices for the site’s UI would also be fine."
type textarea "Best practices for the site’s UI would also be fine."
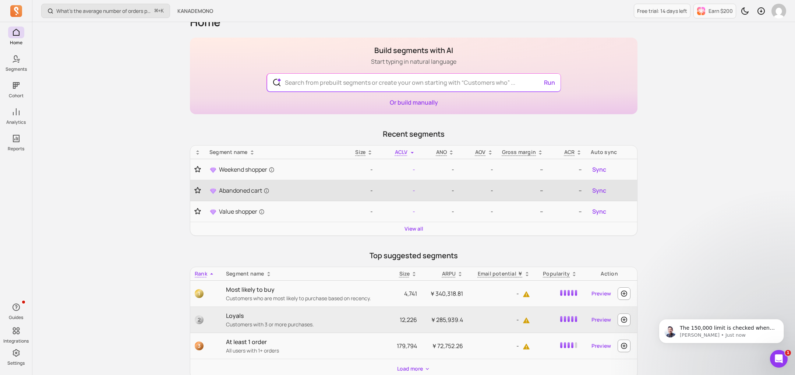
scroll to position [17, 0]
click at [770, 353] on div "Open Intercom Messenger" at bounding box center [778, 357] width 24 height 24
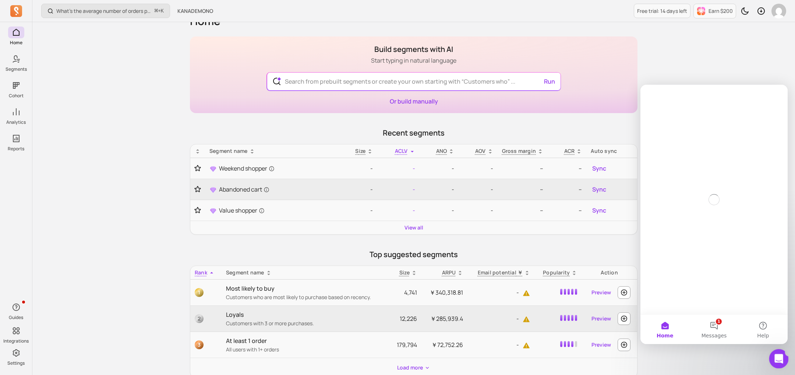
scroll to position [0, 0]
click at [715, 331] on button "1 Messages" at bounding box center [714, 328] width 49 height 29
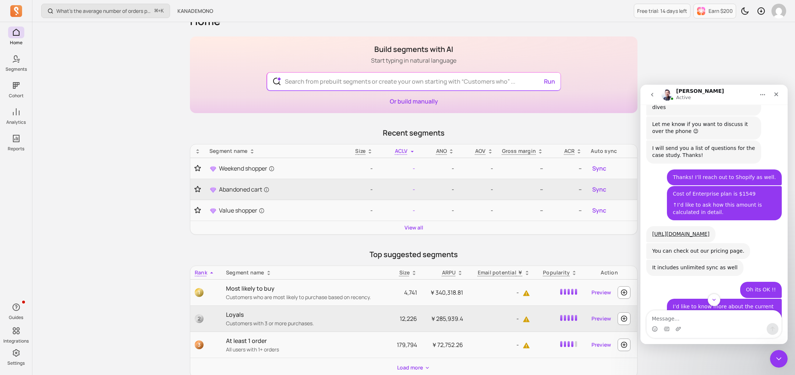
scroll to position [1996, 0]
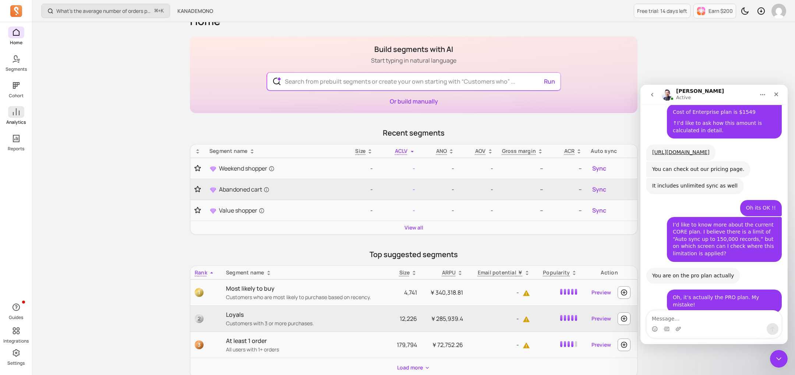
click at [19, 113] on icon at bounding box center [16, 111] width 7 height 7
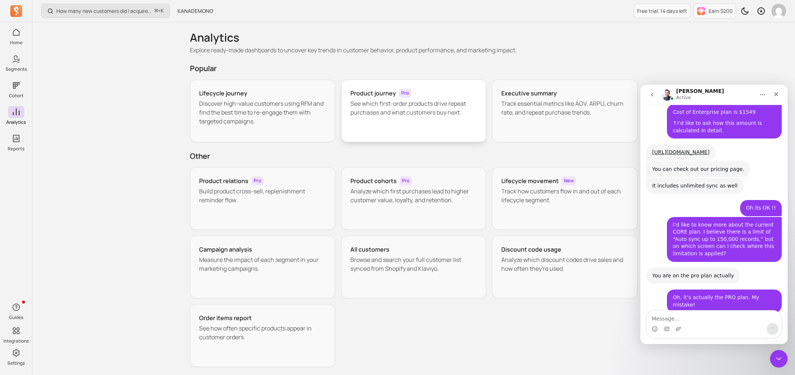
click at [363, 106] on p "See which first-order products drive repeat purchases and what customers buy ne…" at bounding box center [414, 108] width 127 height 18
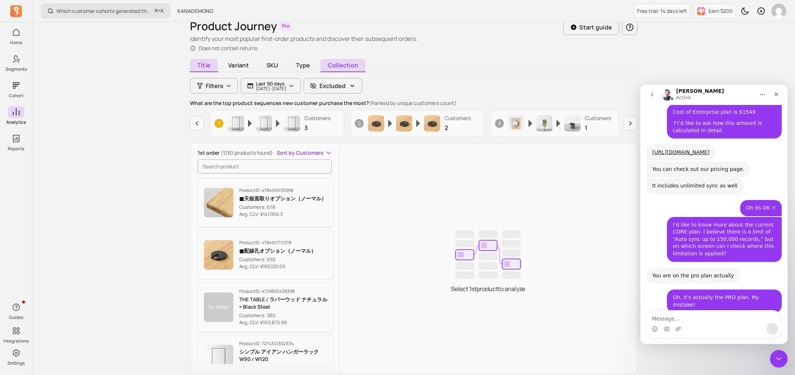
scroll to position [40, 0]
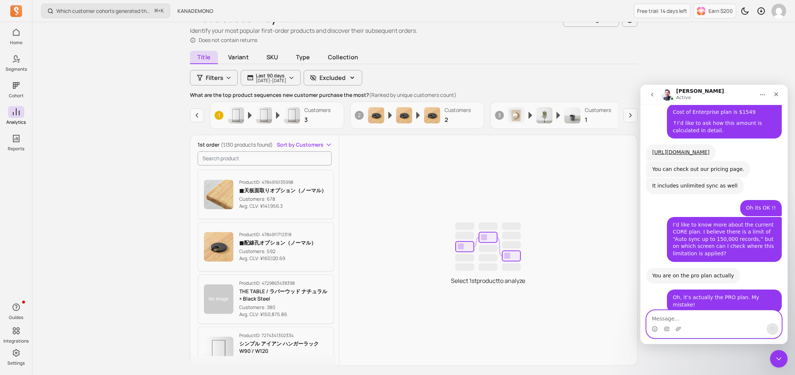
click at [660, 320] on textarea "Message…" at bounding box center [714, 316] width 135 height 13
paste textarea "Is my understanding correct that the limit only applies when creating a segment…"
type textarea "Is my understanding correct that the limit only applies when creating a segment…"
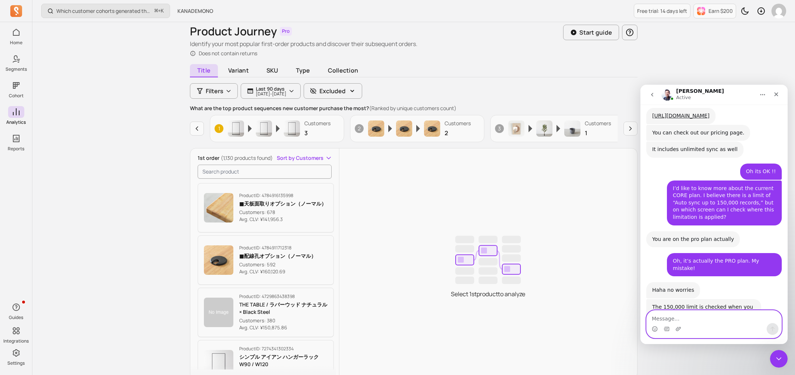
scroll to position [25, 0]
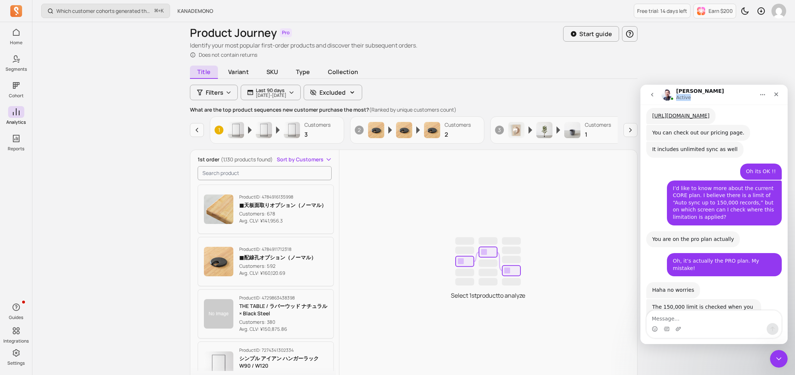
drag, startPoint x: 691, startPoint y: 99, endPoint x: 730, endPoint y: 87, distance: 40.9
click at [730, 87] on nav "John Active" at bounding box center [714, 95] width 147 height 20
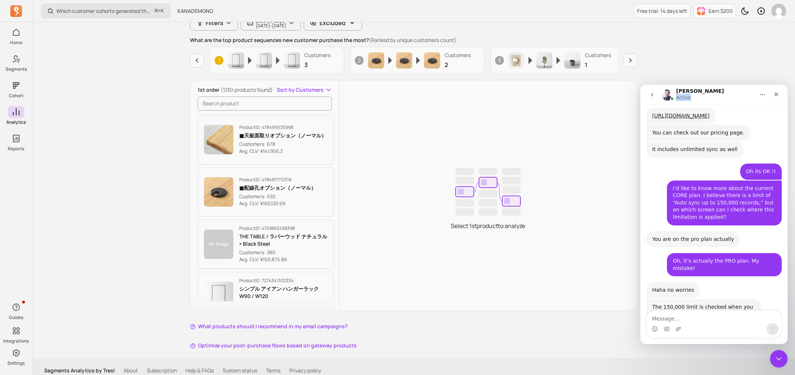
scroll to position [96, 0]
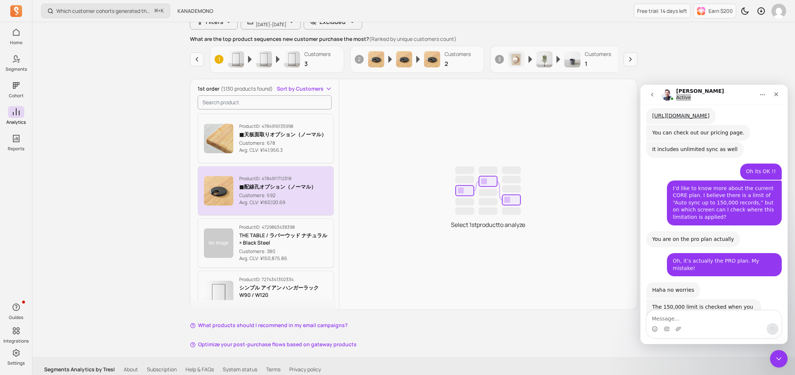
click at [274, 181] on div "Product ID: 4784911712318 ■配線孔オプション（ノーマル） Customers: 592 Avg. CLV: ¥160,120.69" at bounding box center [277, 191] width 77 height 31
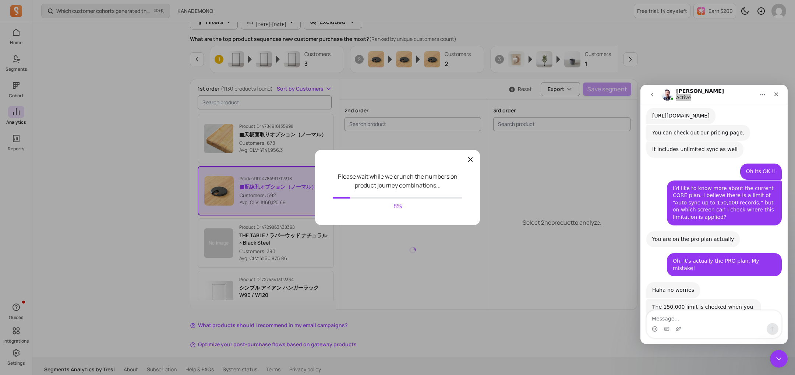
click at [469, 161] on icon "button" at bounding box center [470, 159] width 4 height 4
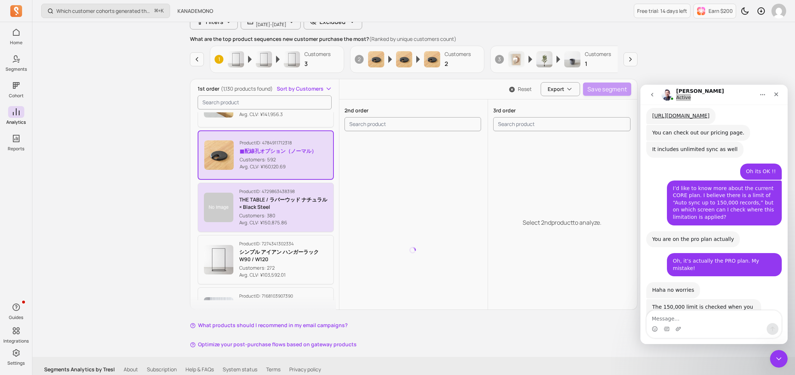
scroll to position [41, 0]
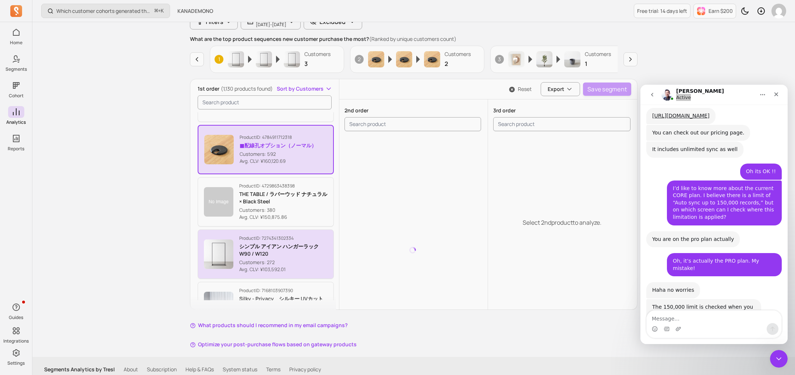
click at [275, 251] on p "シンプル アイアン ハンガーラック　W90 / W120" at bounding box center [283, 250] width 88 height 15
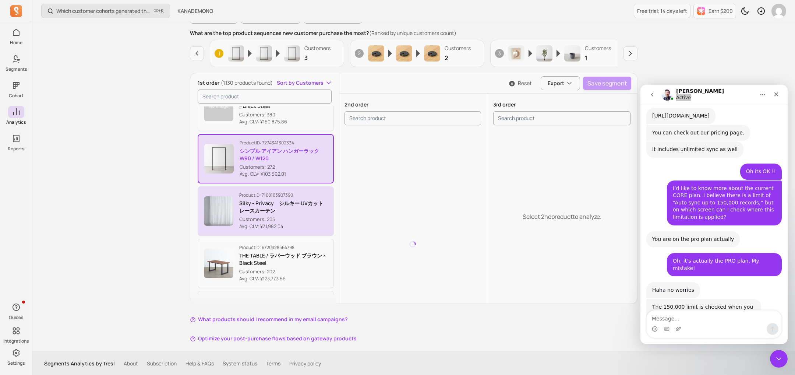
scroll to position [130, 0]
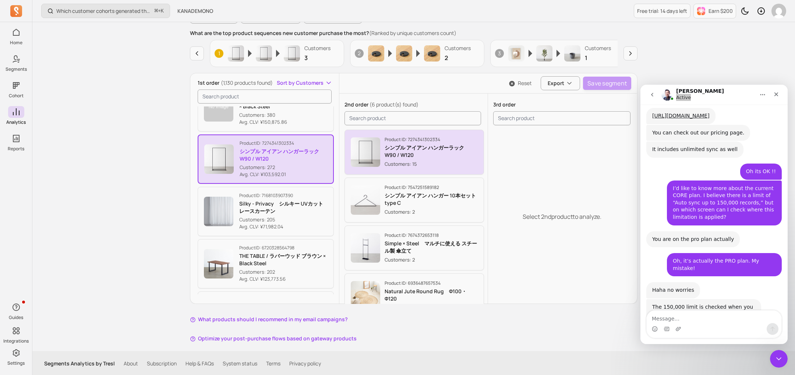
click at [400, 154] on p "シンプル アイアン ハンガーラック　W90 / W120" at bounding box center [432, 151] width 94 height 15
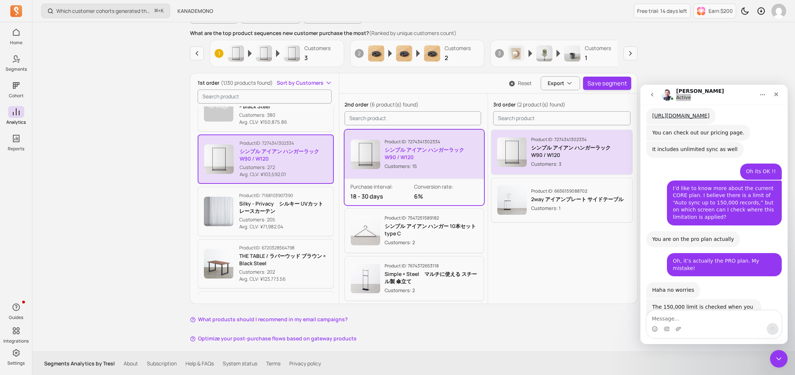
click at [527, 146] on div "Product ID: 7274341302334 シンプル アイアン ハンガーラック　W90 / W120 Customers: 3" at bounding box center [561, 152] width 129 height 31
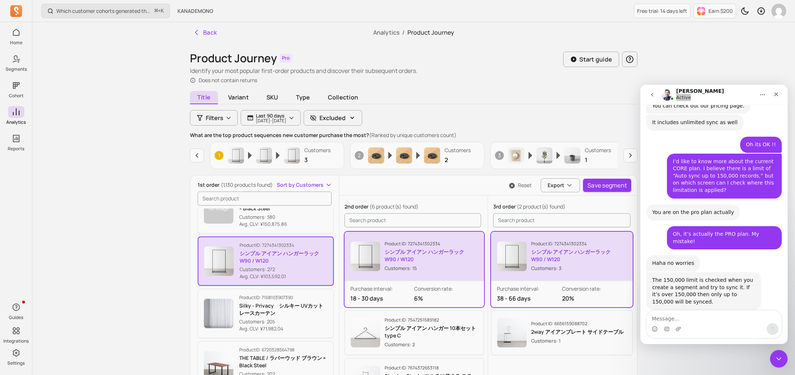
scroll to position [2060, 0]
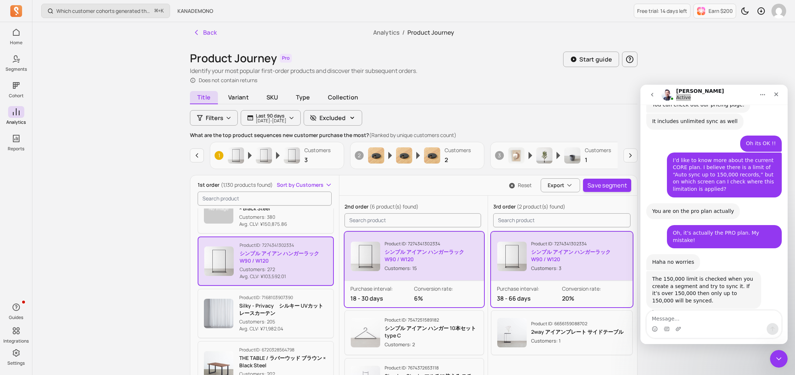
click at [200, 55] on h1 "Product Journey" at bounding box center [233, 58] width 87 height 13
copy h1 "Product Journey"
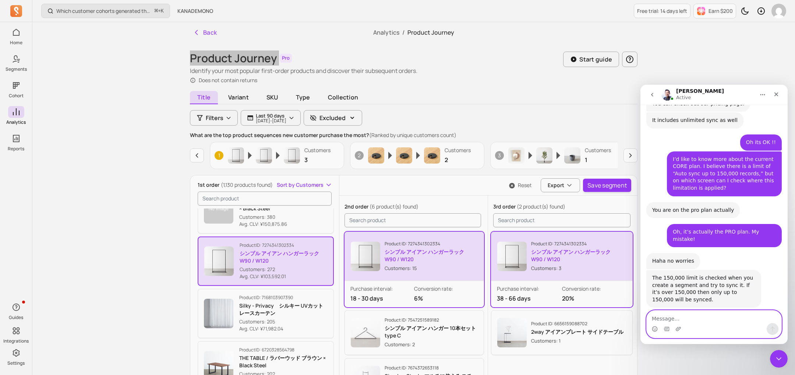
click at [672, 318] on textarea "Message…" at bounding box center [714, 316] width 135 height 13
paste textarea "For example, in the attached product journey analysis, all past data is include…"
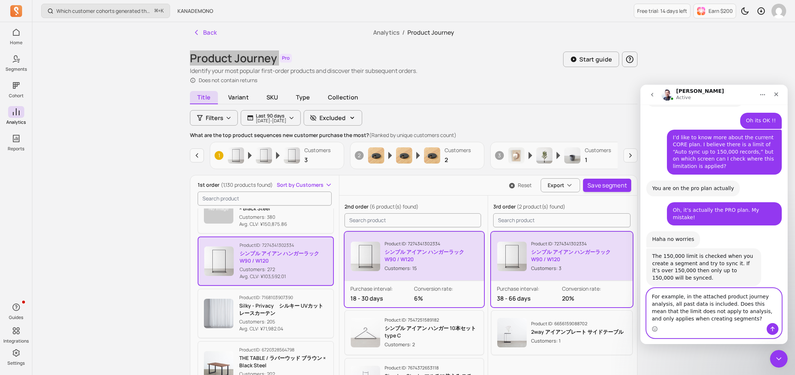
scroll to position [2083, 0]
click at [677, 307] on textarea "For example, in the attached product journey analysis, all past data is include…" at bounding box center [714, 305] width 135 height 35
type textarea "For example, in the attached product journey analysis, all past data is include…"
click at [682, 335] on div "Oh it also will be checked when you export. Only up to 150,000 rows will be exp…" at bounding box center [704, 350] width 115 height 31
click at [663, 321] on textarea "For example, in the attached product journey analysis, all past data is include…" at bounding box center [714, 305] width 135 height 35
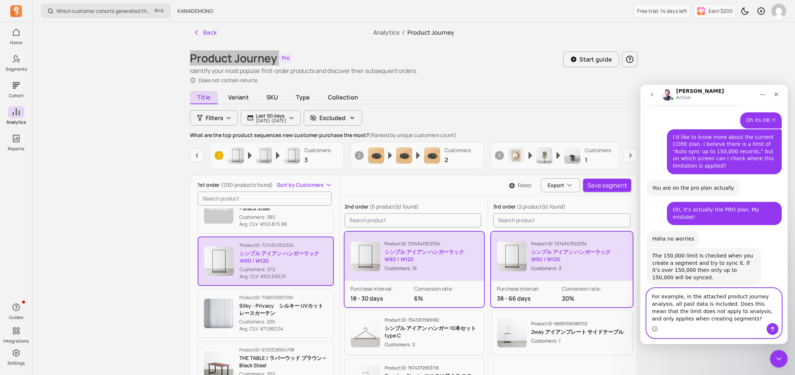
click at [739, 320] on textarea "For example, in the attached product journey analysis, all past data is include…" at bounding box center [714, 305] width 135 height 35
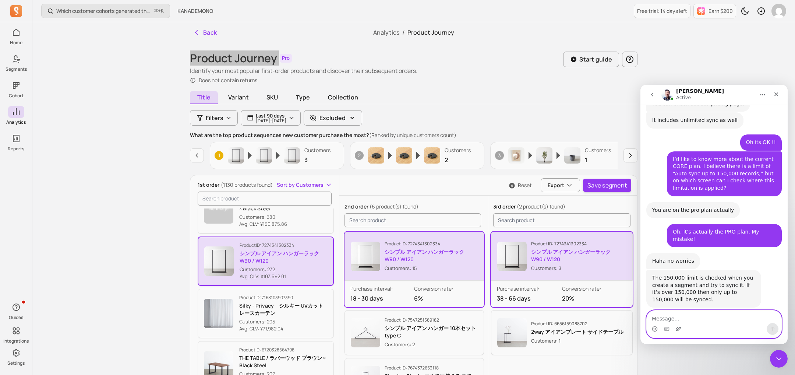
click at [679, 330] on icon "Upload attachment" at bounding box center [678, 329] width 5 height 4
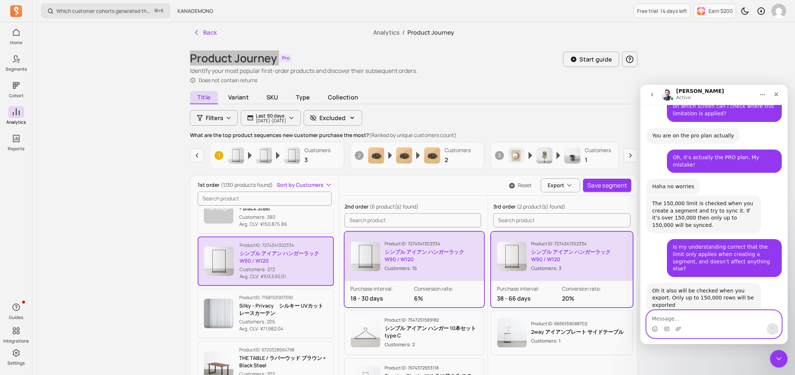
scroll to position [2137, 0]
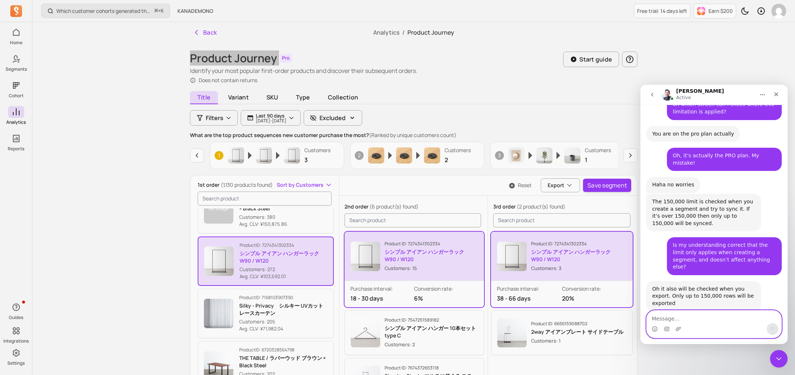
paste textarea "For example, in the attached product journey analysis, all past data is include…"
type textarea "For example, in the attached product journey analysis, all past data is include…"
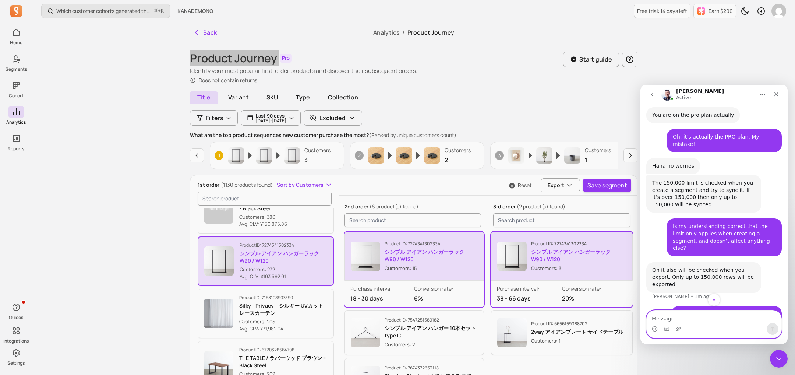
scroll to position [2155, 0]
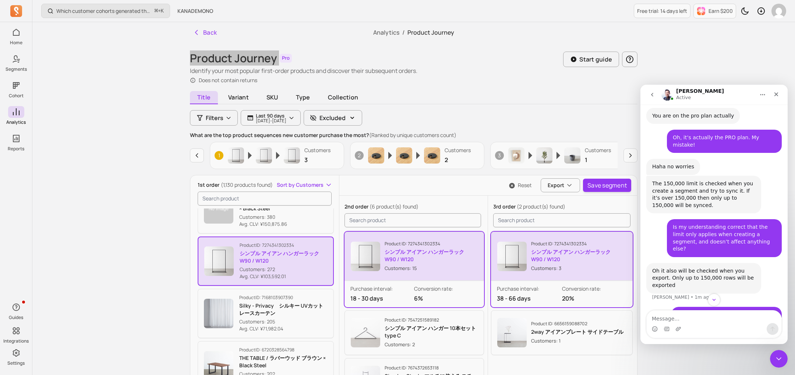
click at [689, 267] on div "Oh it also will be checked when you export. Only up to 150,000 rows will be exp…" at bounding box center [703, 278] width 103 height 22
copy div "Oh it also will be checked when you export. Only up to 150,000 rows will be exp…"
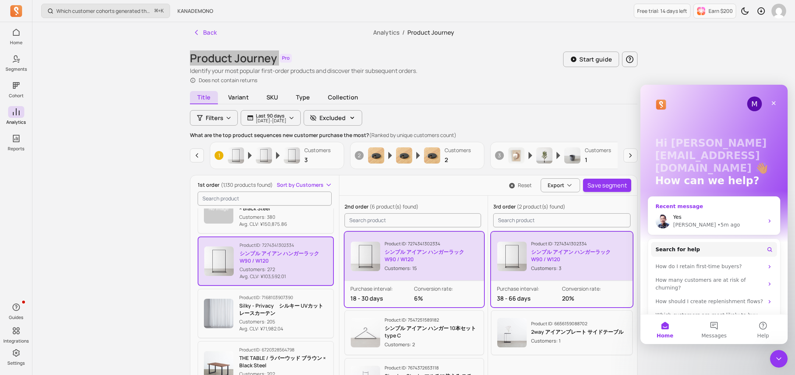
click at [742, 218] on div "Yes" at bounding box center [718, 217] width 91 height 8
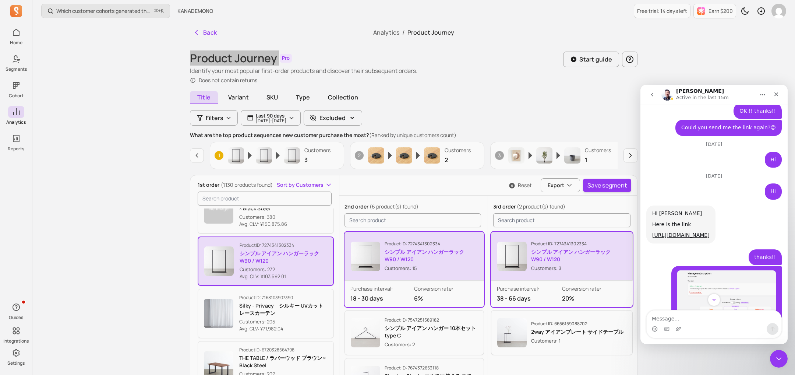
scroll to position [1366, 0]
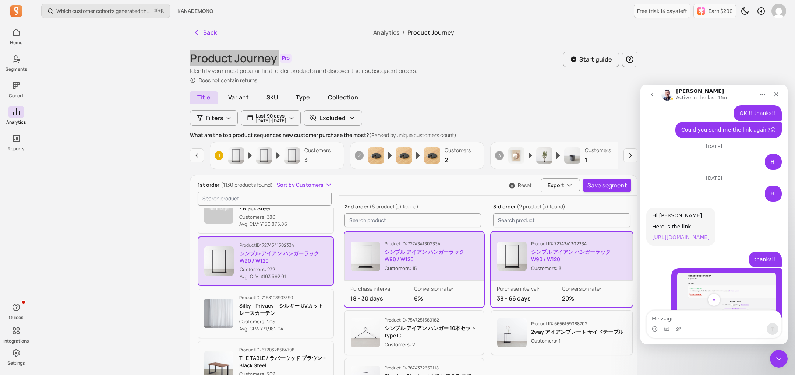
click at [682, 234] on link "https://segments.app/subscription/pro?store_name=kanademono&discount_code=MTQtM…" at bounding box center [680, 237] width 57 height 6
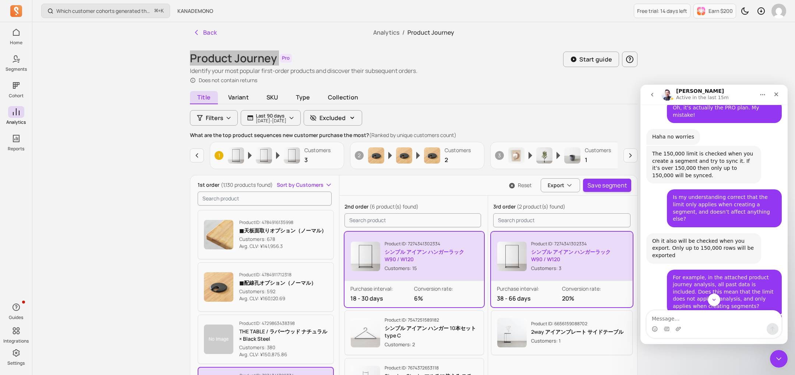
scroll to position [2206, 0]
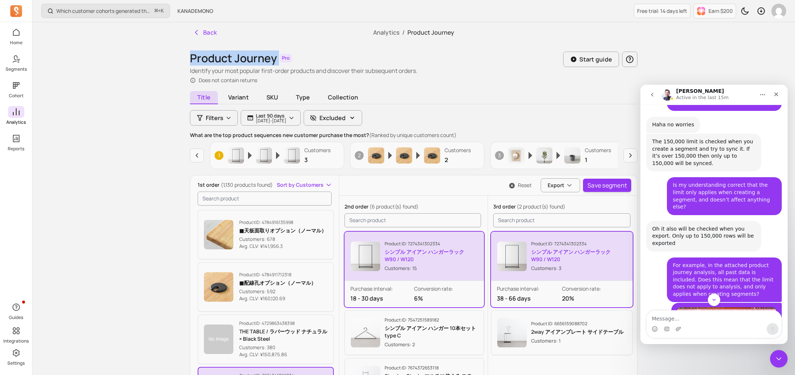
click at [13, 116] on icon at bounding box center [16, 112] width 9 height 9
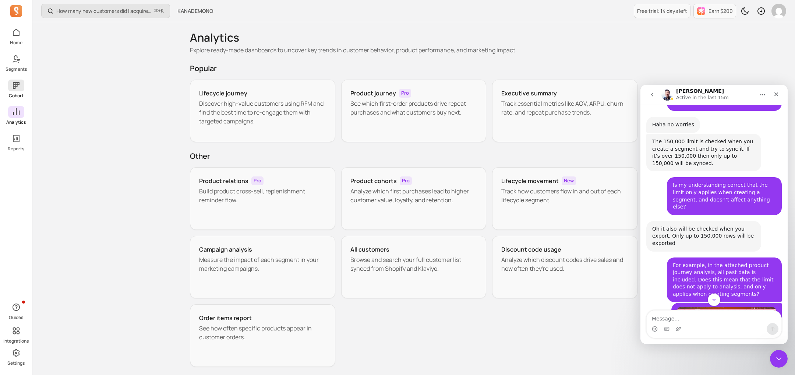
click at [14, 91] on span at bounding box center [16, 86] width 16 height 12
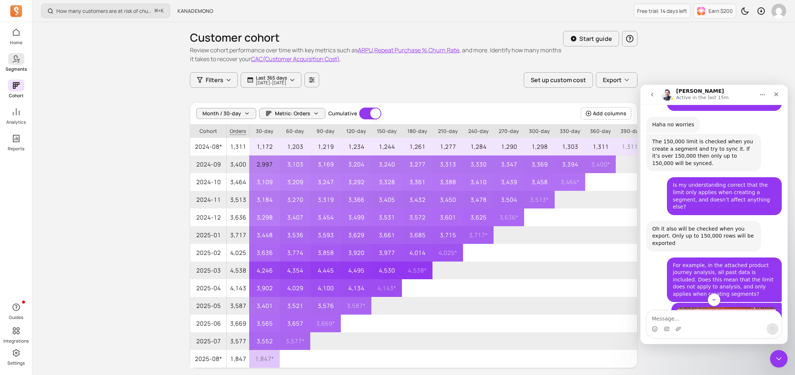
click at [19, 59] on icon at bounding box center [18, 59] width 3 height 1
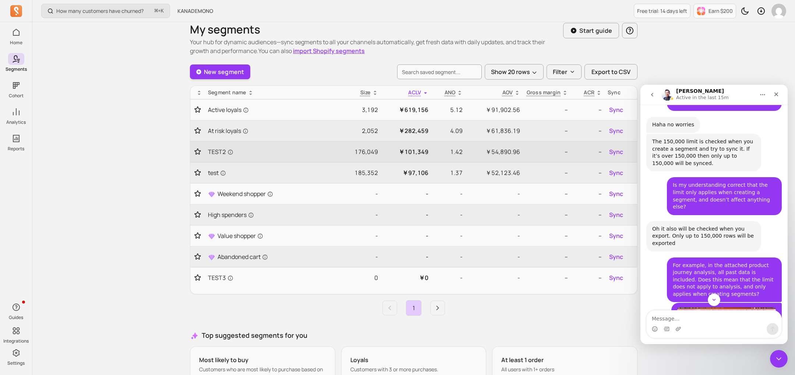
scroll to position [9, 0]
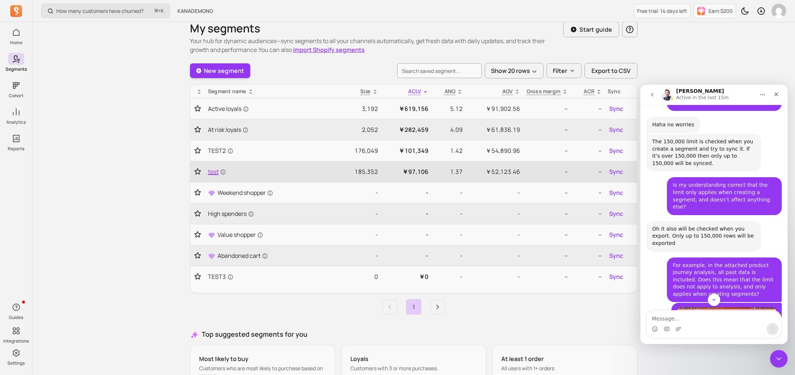
click at [218, 171] on span "test" at bounding box center [217, 171] width 18 height 9
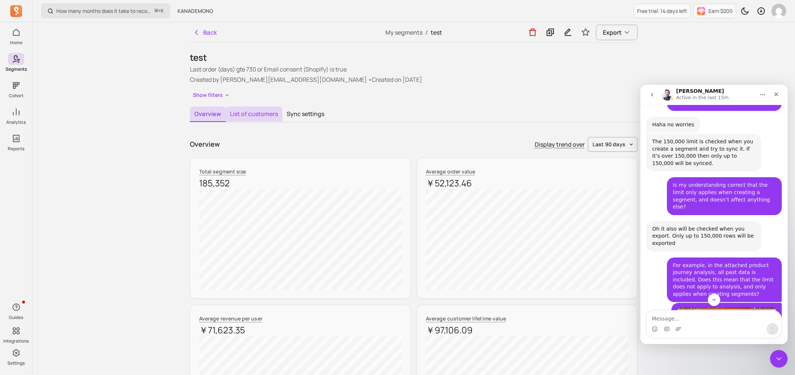
click at [251, 114] on button "List of customers" at bounding box center [254, 113] width 57 height 15
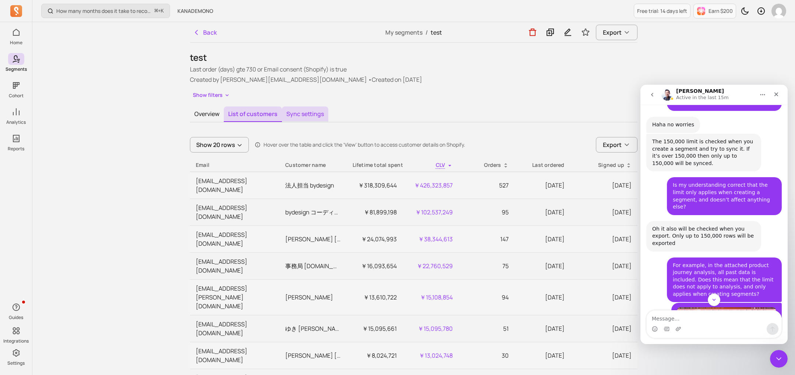
click at [313, 116] on button "Sync settings" at bounding box center [305, 113] width 46 height 15
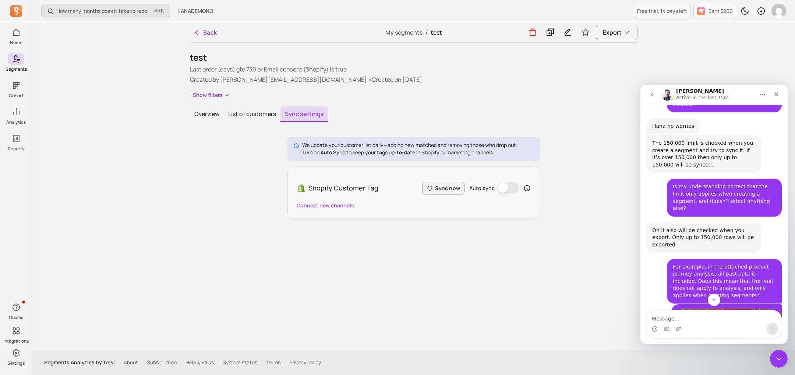
scroll to position [2186, 0]
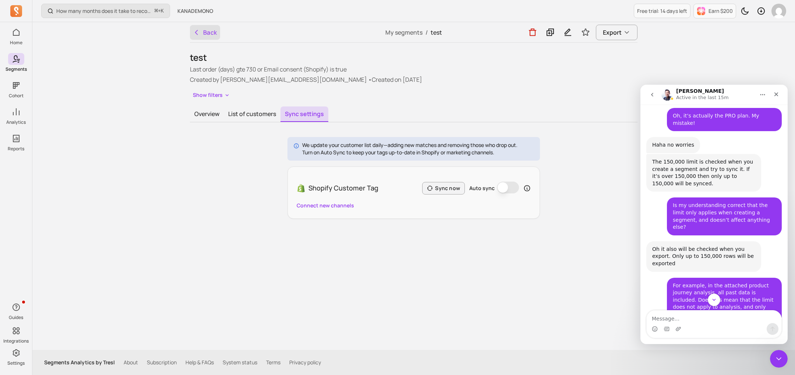
click at [196, 31] on icon "button" at bounding box center [196, 32] width 7 height 7
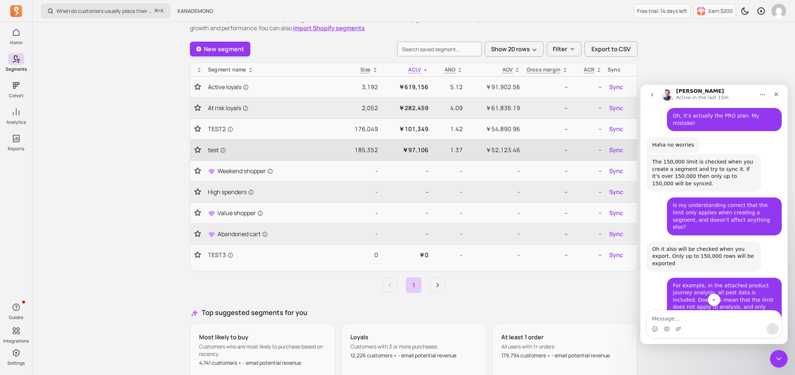
scroll to position [46, 0]
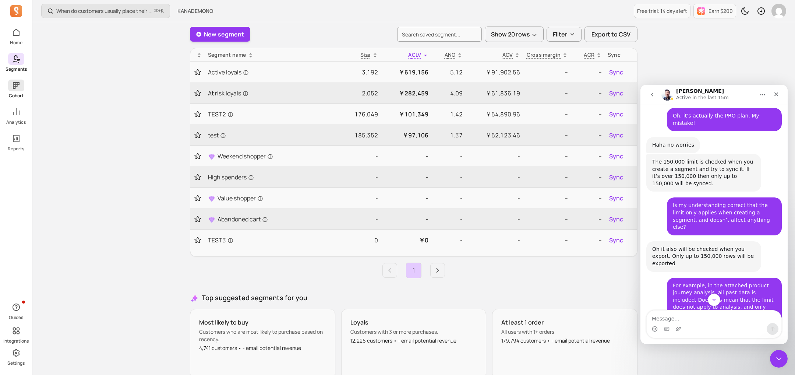
click at [15, 89] on icon at bounding box center [16, 85] width 9 height 9
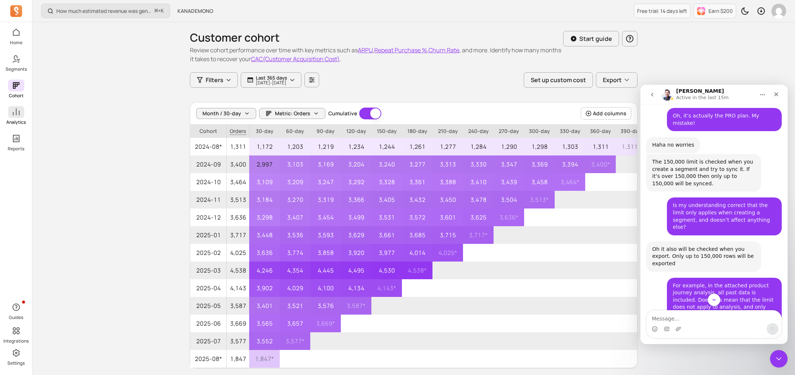
click at [15, 116] on icon at bounding box center [16, 112] width 9 height 9
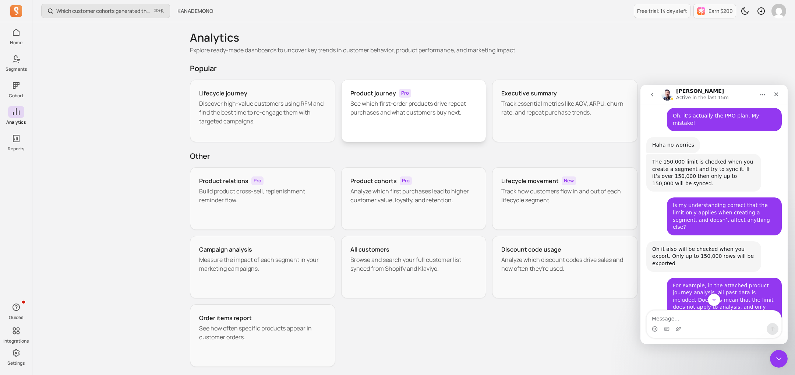
click at [370, 99] on p "See which first-order products drive repeat purchases and what customers buy ne…" at bounding box center [414, 108] width 127 height 18
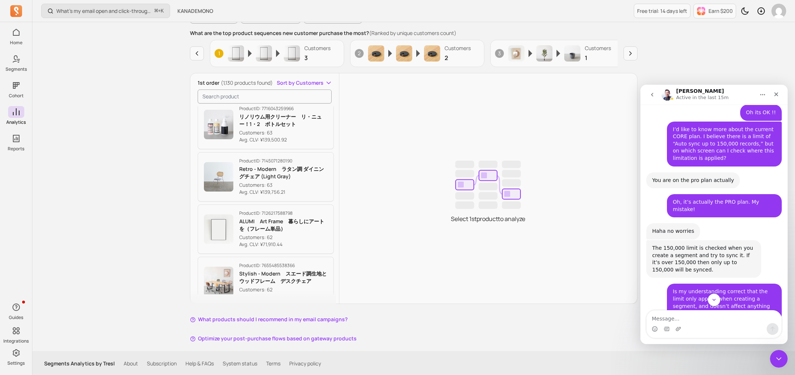
scroll to position [2273, 0]
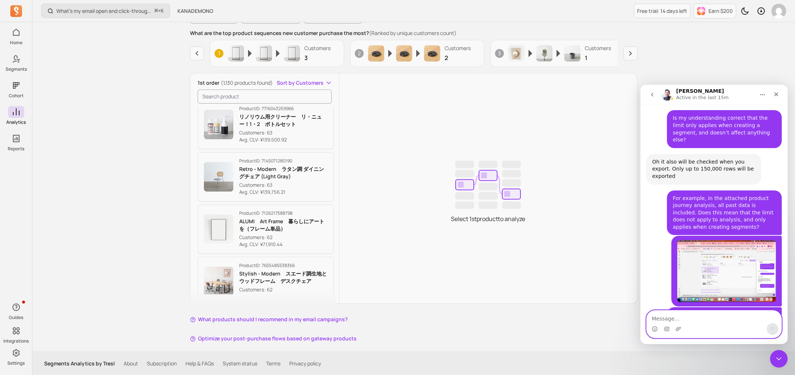
click at [705, 313] on textarea "Message…" at bounding box center [714, 316] width 135 height 13
